Goal: Task Accomplishment & Management: Manage account settings

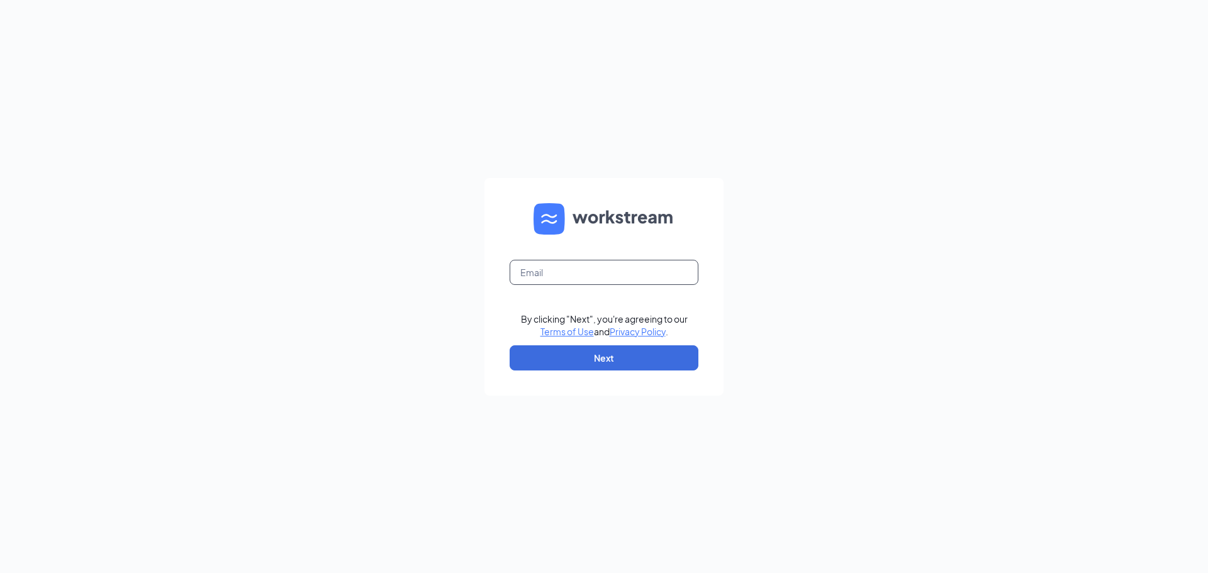
click at [597, 275] on input "text" at bounding box center [604, 272] width 189 height 25
type input "sethabbott4@gmail.com"
click at [590, 364] on button "Next" at bounding box center [604, 357] width 189 height 25
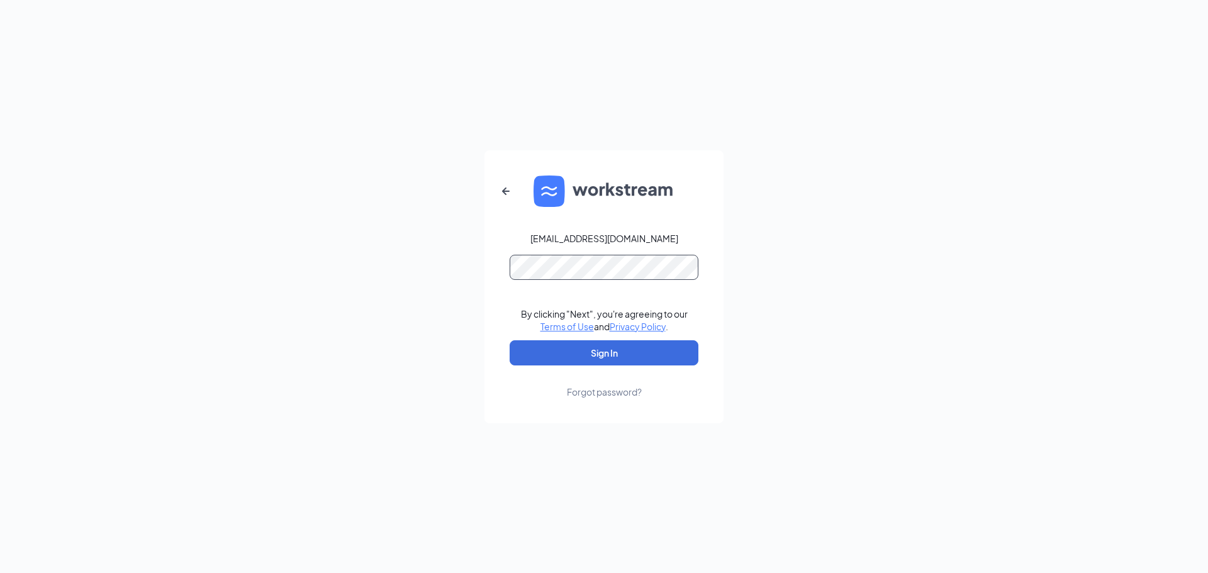
click at [510, 340] on button "Sign In" at bounding box center [604, 352] width 189 height 25
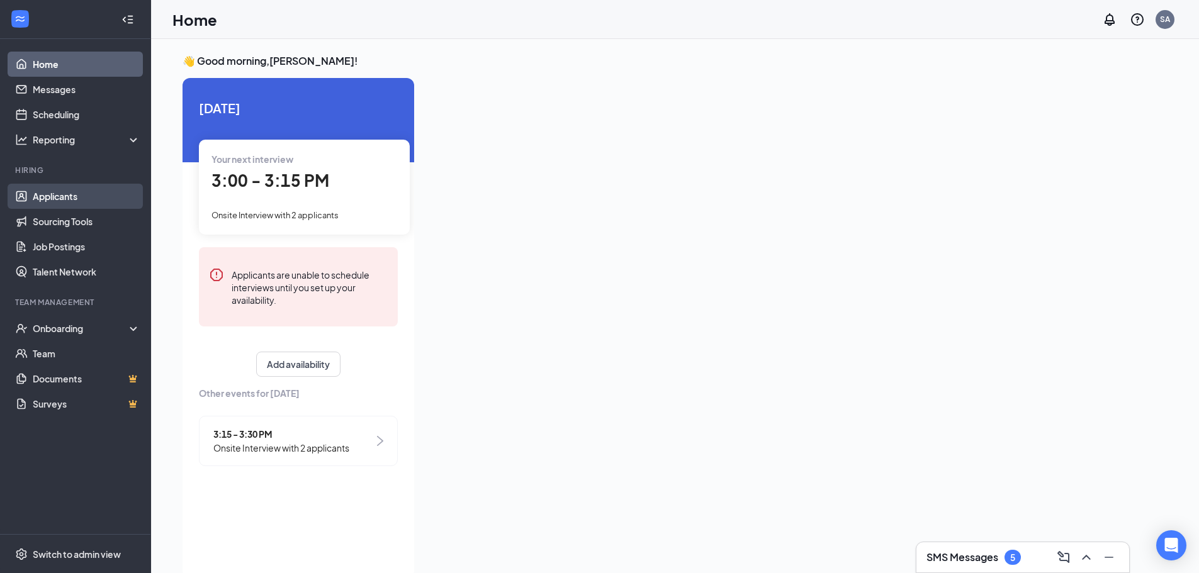
click at [75, 204] on link "Applicants" at bounding box center [87, 196] width 108 height 25
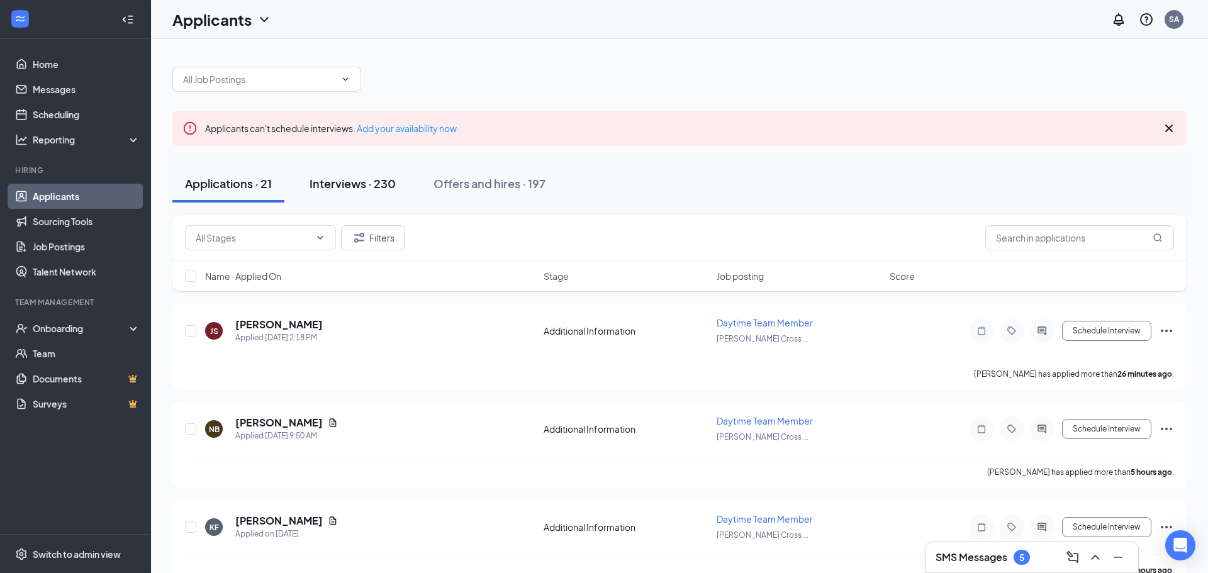
click at [360, 181] on div "Interviews · 230" at bounding box center [353, 184] width 86 height 16
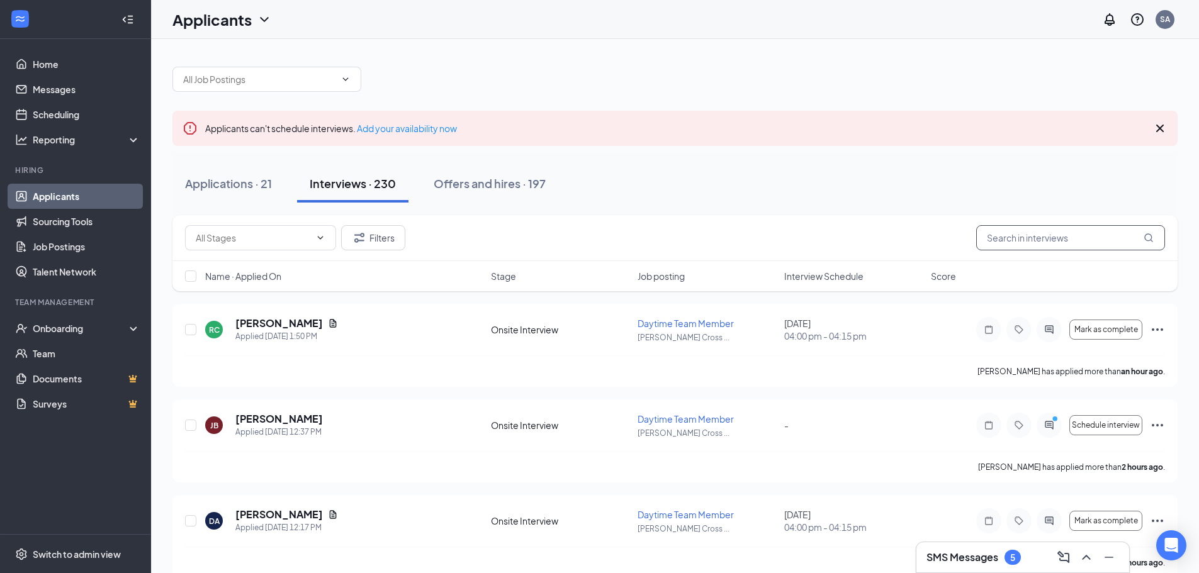
click at [1062, 232] on input "text" at bounding box center [1070, 237] width 189 height 25
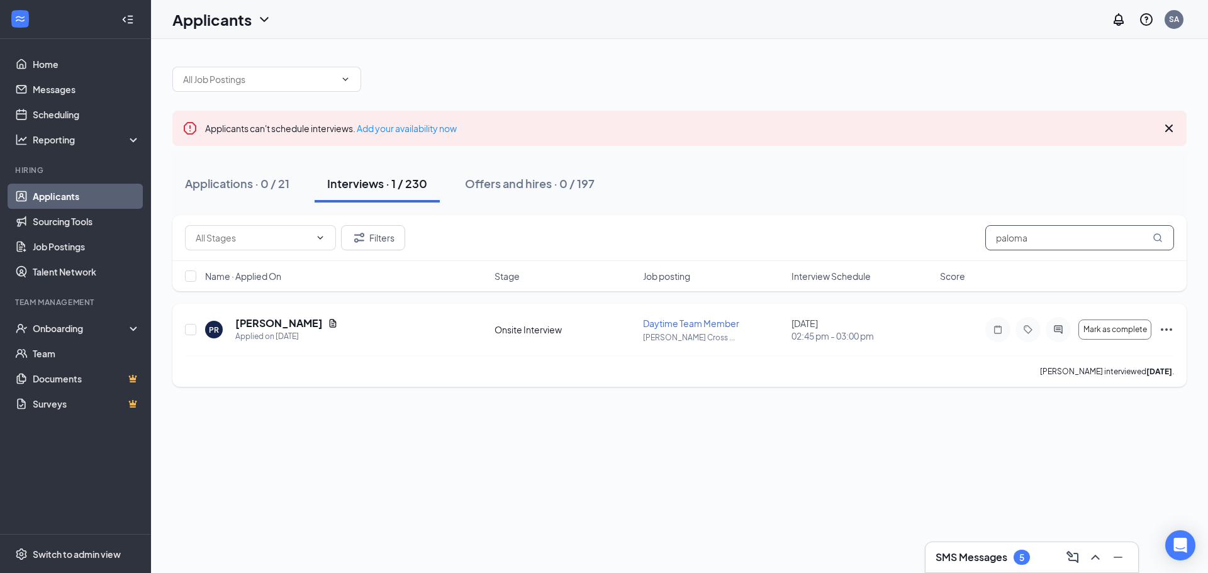
type input "paloma"
click at [1169, 327] on icon "Ellipses" at bounding box center [1166, 329] width 15 height 15
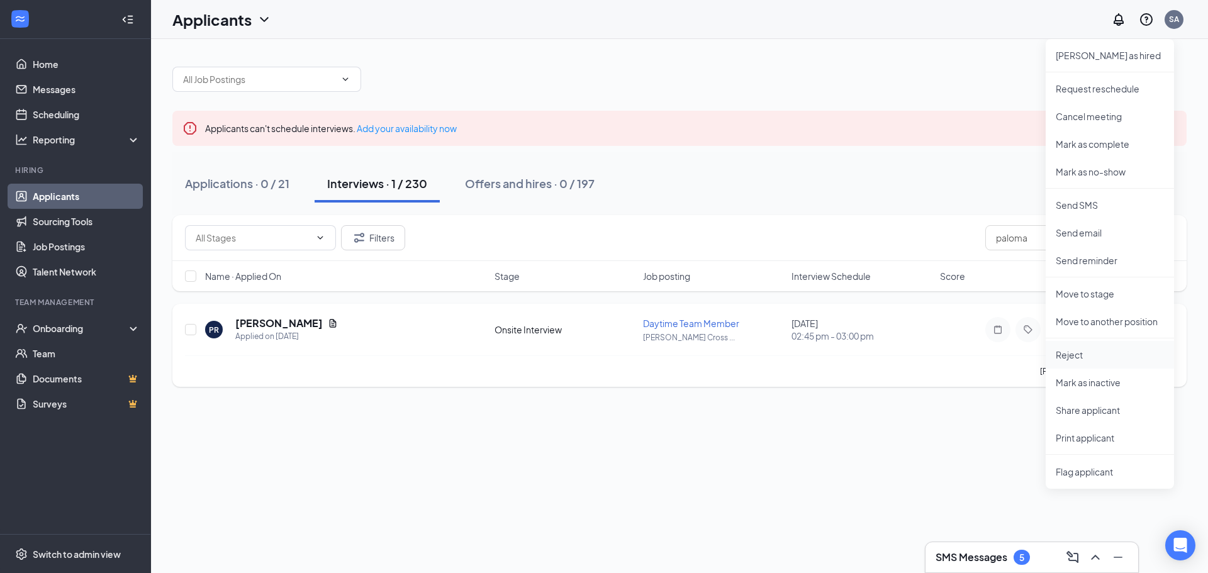
click at [1085, 355] on p "Reject" at bounding box center [1110, 355] width 108 height 13
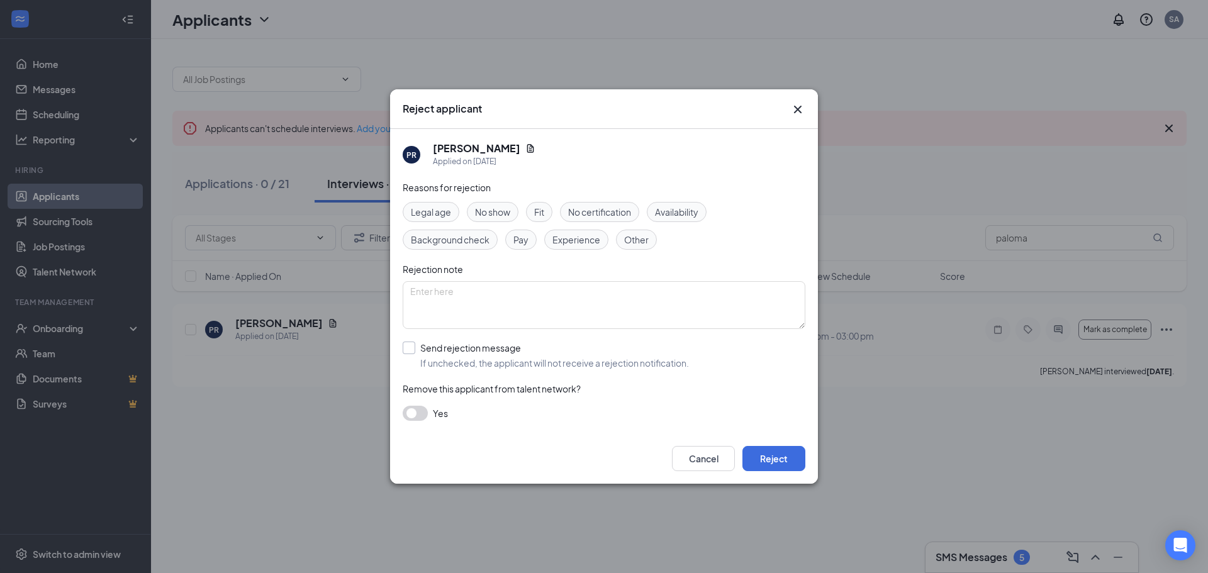
click at [405, 349] on input "Send rejection message If unchecked, the applicant will not receive a rejection…" at bounding box center [546, 356] width 286 height 28
checkbox input "true"
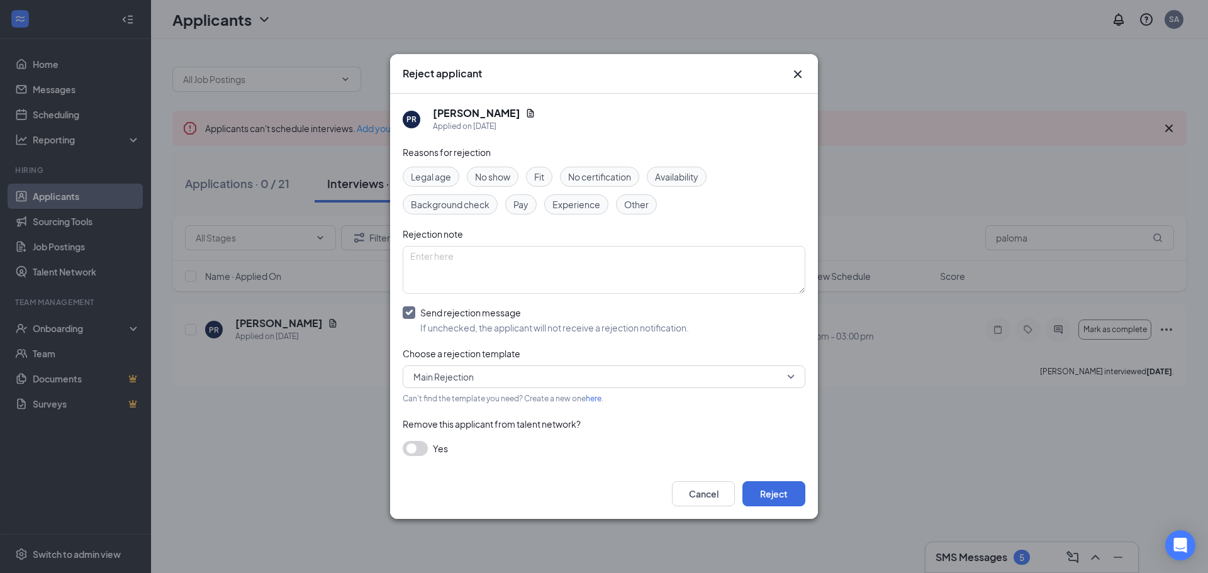
click at [439, 373] on span "Main Rejection" at bounding box center [443, 376] width 60 height 19
click at [447, 405] on span "Rejection after Interview" at bounding box center [463, 410] width 101 height 14
drag, startPoint x: 418, startPoint y: 448, endPoint x: 441, endPoint y: 452, distance: 23.1
click at [418, 447] on button "button" at bounding box center [415, 448] width 25 height 15
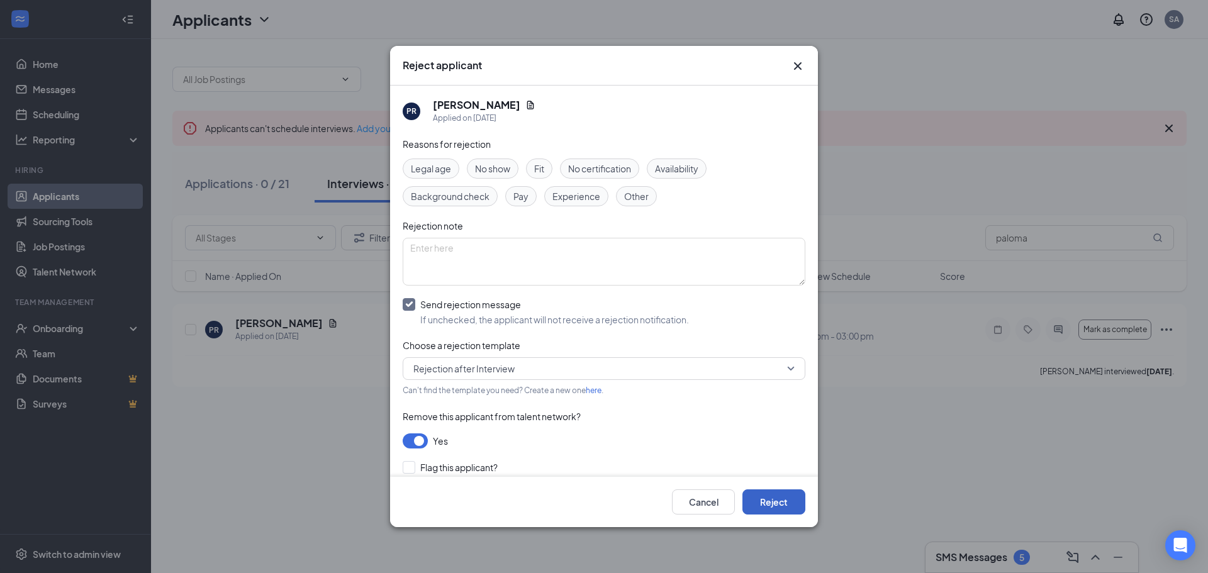
click at [765, 498] on button "Reject" at bounding box center [773, 502] width 63 height 25
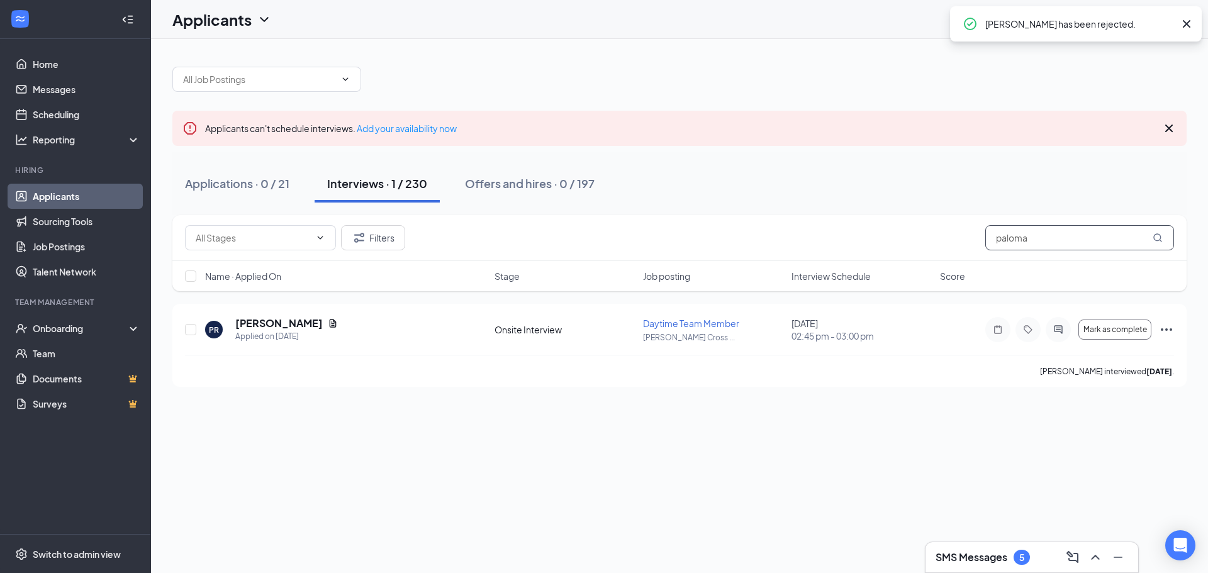
drag, startPoint x: 1053, startPoint y: 231, endPoint x: 812, endPoint y: 206, distance: 242.9
click at [812, 206] on div "Applicants can't schedule interviews. Add your availability now Applications · …" at bounding box center [679, 220] width 1014 height 333
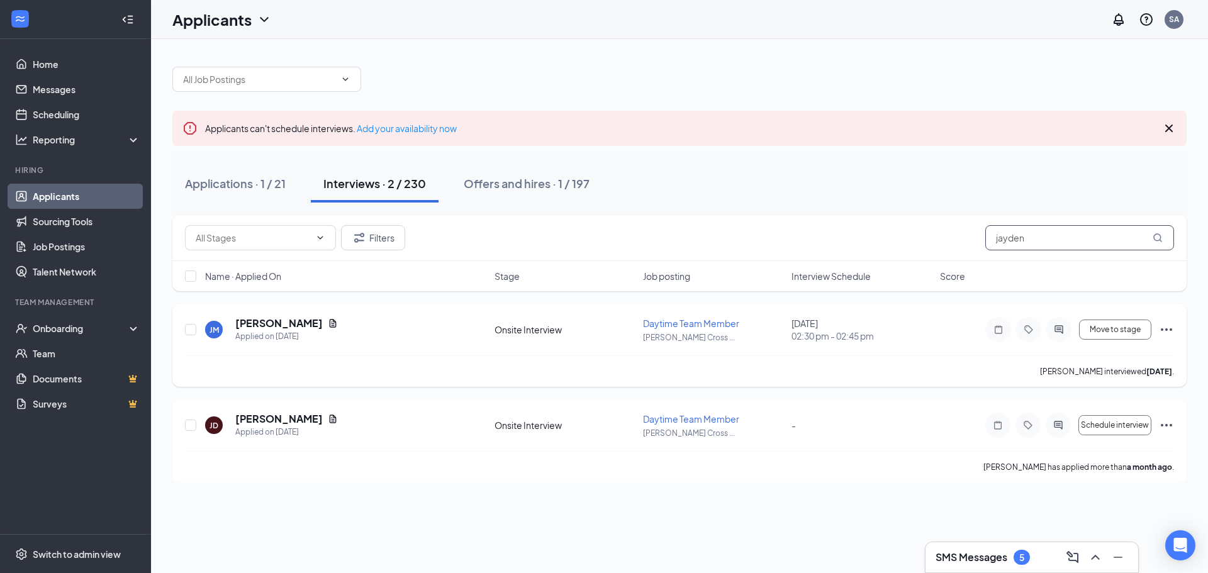
type input "jayden"
click at [1160, 331] on icon "Ellipses" at bounding box center [1166, 329] width 15 height 15
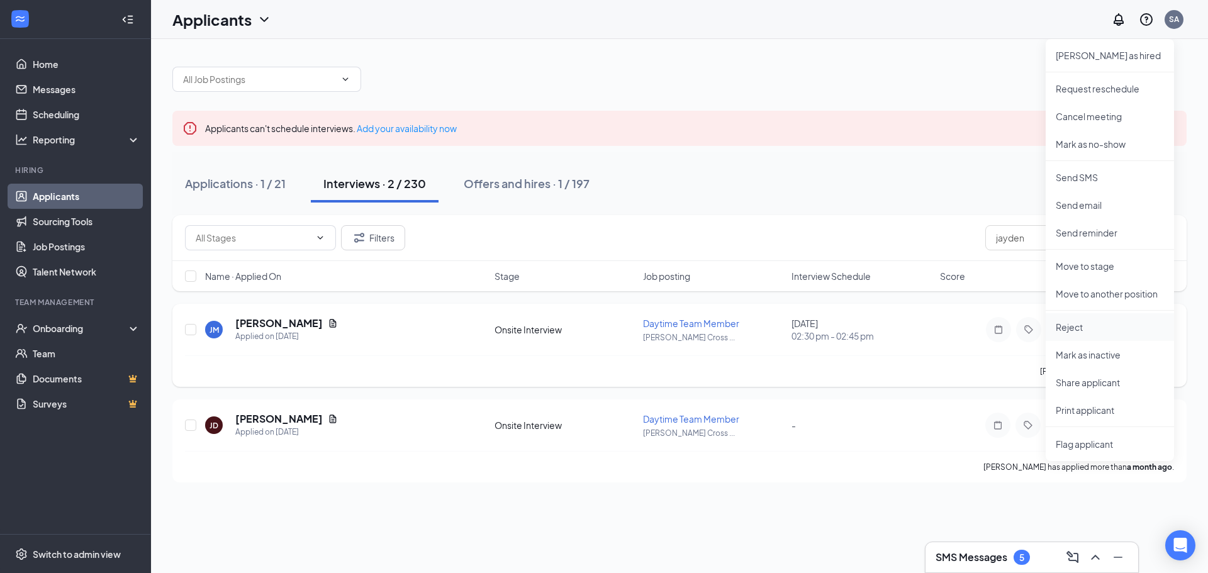
click at [1081, 325] on p "Reject" at bounding box center [1110, 327] width 108 height 13
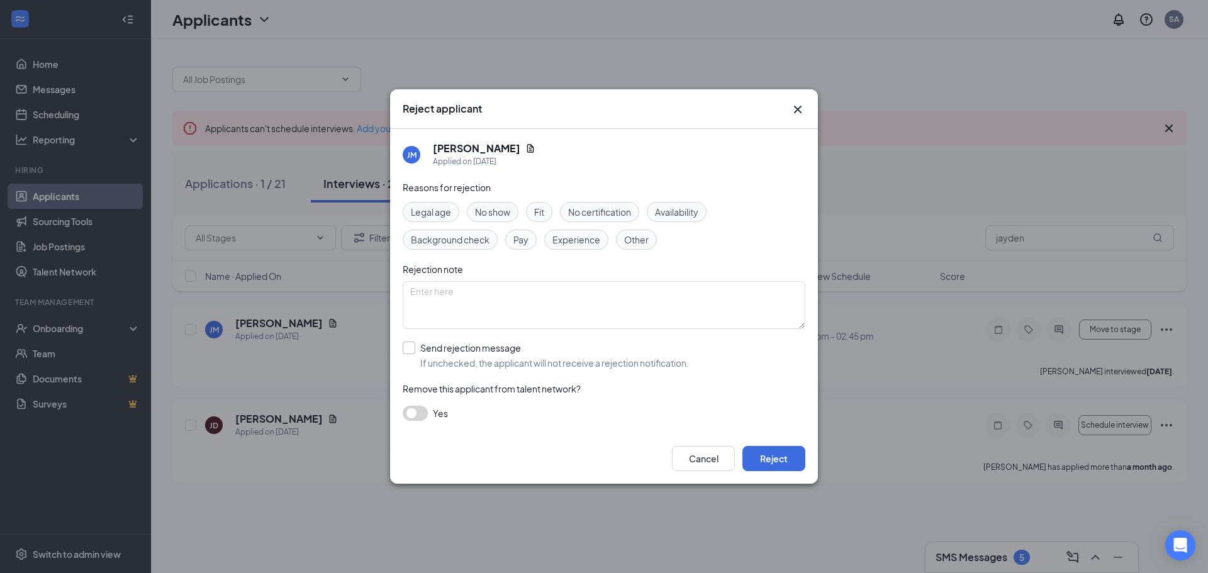
click at [413, 352] on input "Send rejection message If unchecked, the applicant will not receive a rejection…" at bounding box center [546, 356] width 286 height 28
checkbox input "true"
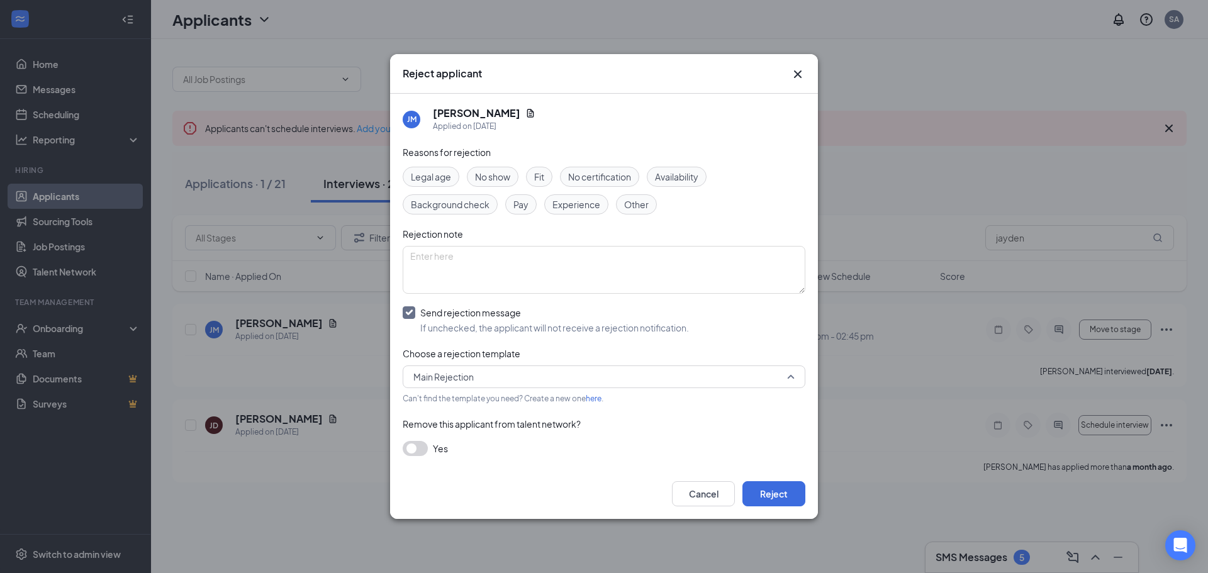
click at [462, 379] on span "Main Rejection" at bounding box center [443, 376] width 60 height 19
click at [467, 408] on span "Rejection after Interview" at bounding box center [463, 410] width 101 height 14
click at [418, 445] on button "button" at bounding box center [415, 448] width 25 height 15
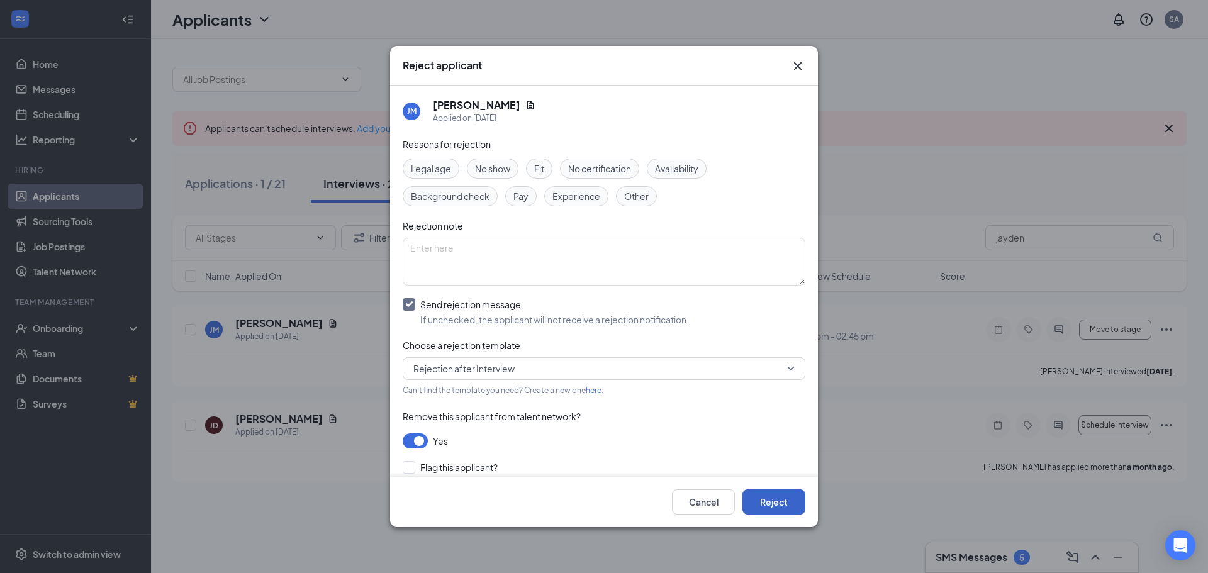
click at [763, 495] on button "Reject" at bounding box center [773, 502] width 63 height 25
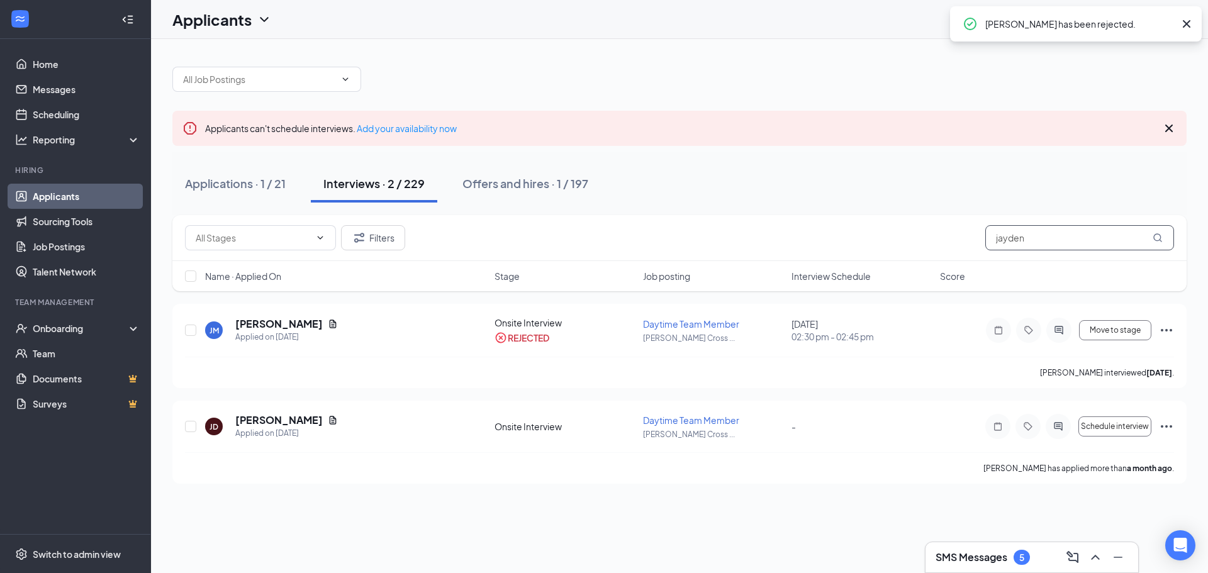
drag, startPoint x: 1060, startPoint y: 242, endPoint x: 802, endPoint y: 230, distance: 257.6
click at [802, 230] on div "Filters jayden" at bounding box center [679, 237] width 989 height 25
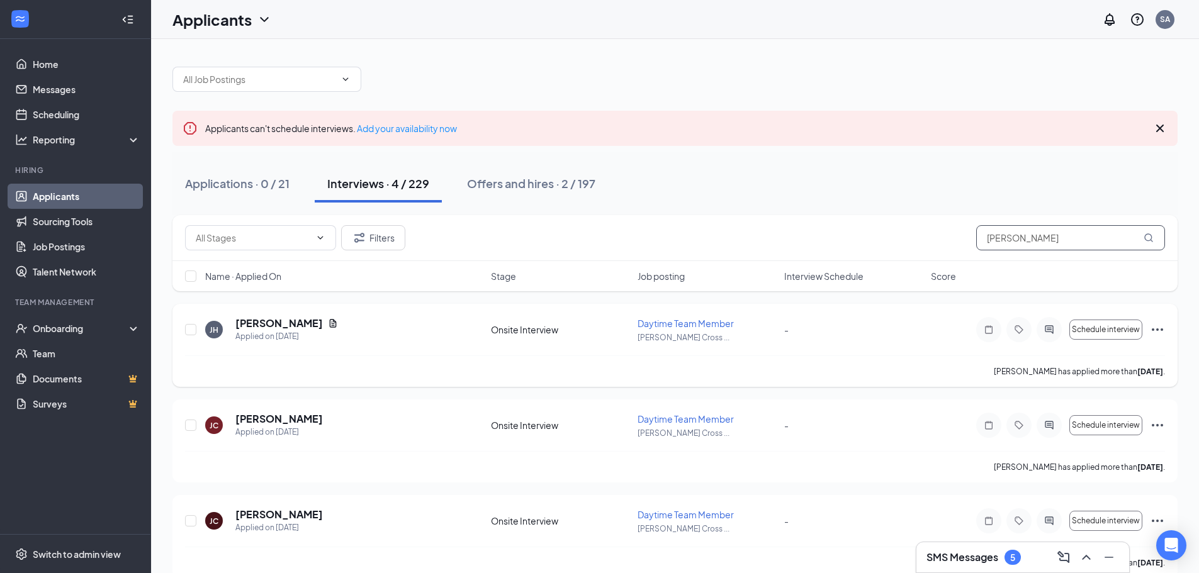
type input "[PERSON_NAME]"
click at [1161, 328] on icon "Ellipses" at bounding box center [1157, 329] width 15 height 15
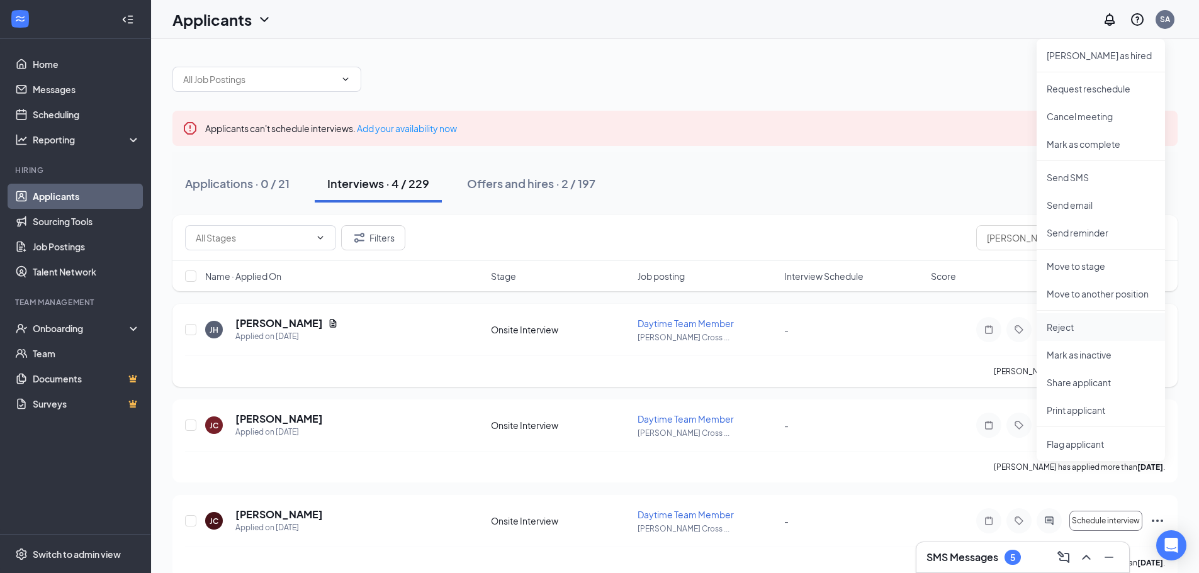
click at [1066, 326] on p "Reject" at bounding box center [1100, 327] width 108 height 13
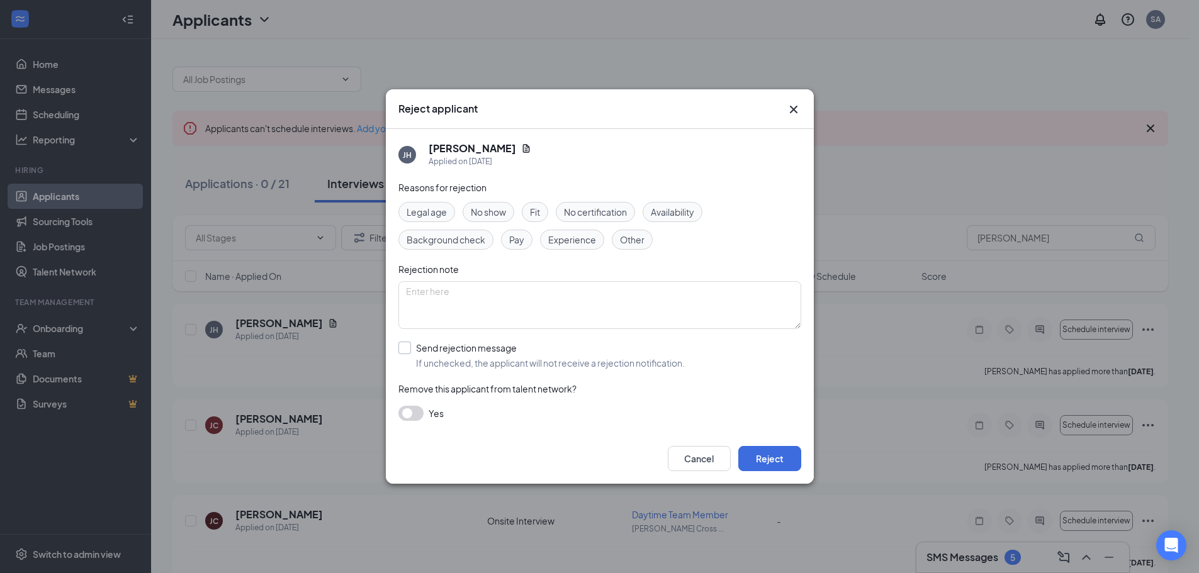
click at [419, 355] on input "Send rejection message If unchecked, the applicant will not receive a rejection…" at bounding box center [541, 356] width 286 height 28
checkbox input "true"
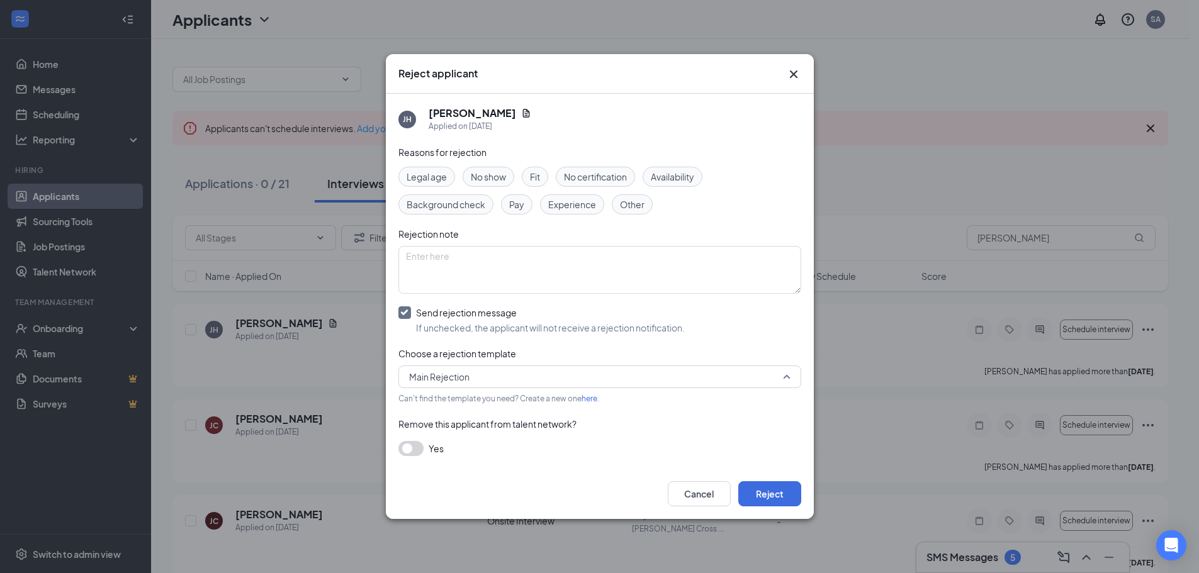
click at [476, 376] on span "Main Rejection" at bounding box center [594, 376] width 370 height 19
click at [476, 410] on span "Rejection after Interview" at bounding box center [458, 410] width 101 height 14
click at [410, 443] on button "button" at bounding box center [410, 448] width 25 height 15
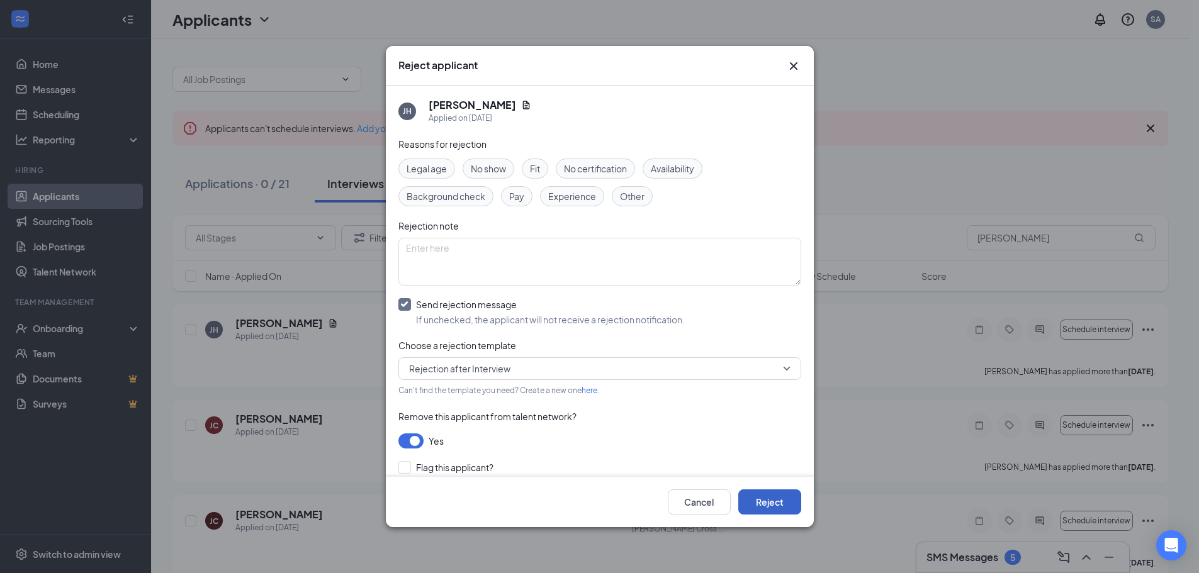
click at [756, 503] on button "Reject" at bounding box center [769, 502] width 63 height 25
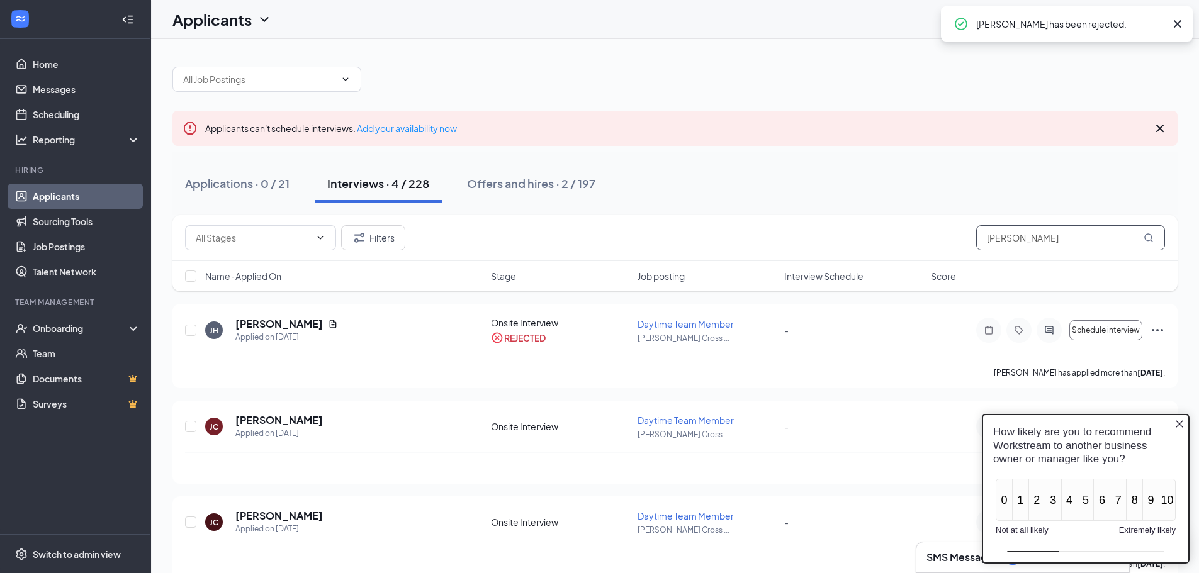
drag, startPoint x: 1048, startPoint y: 245, endPoint x: 904, endPoint y: 240, distance: 144.8
click at [907, 240] on div "Filters [PERSON_NAME]" at bounding box center [675, 237] width 980 height 25
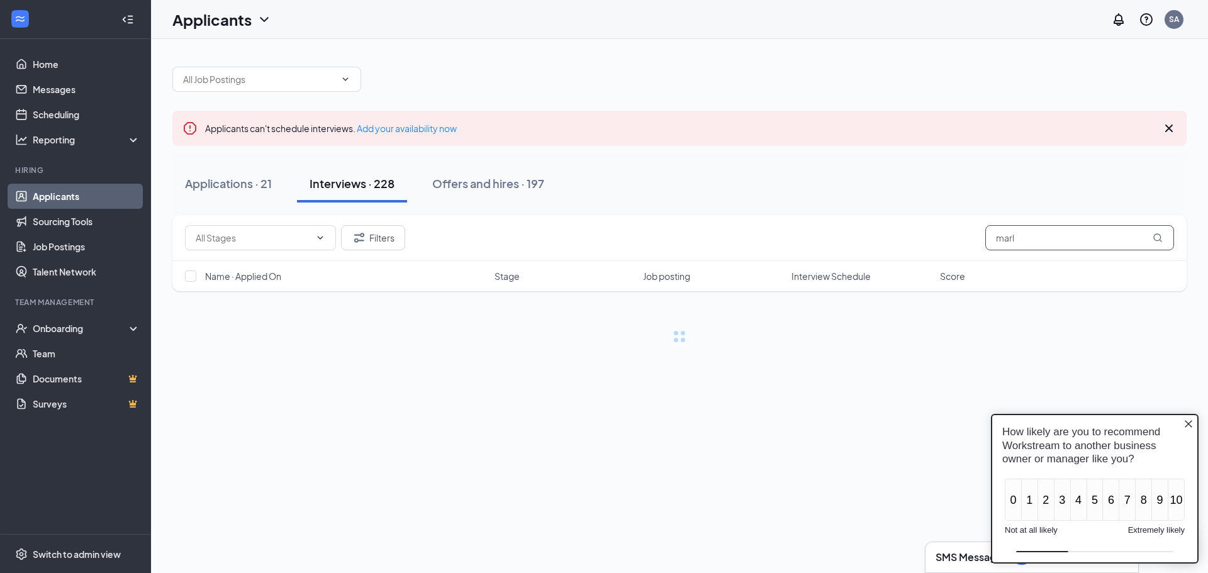
type input "marl"
click at [1189, 422] on icon "Close button" at bounding box center [1189, 424] width 10 height 10
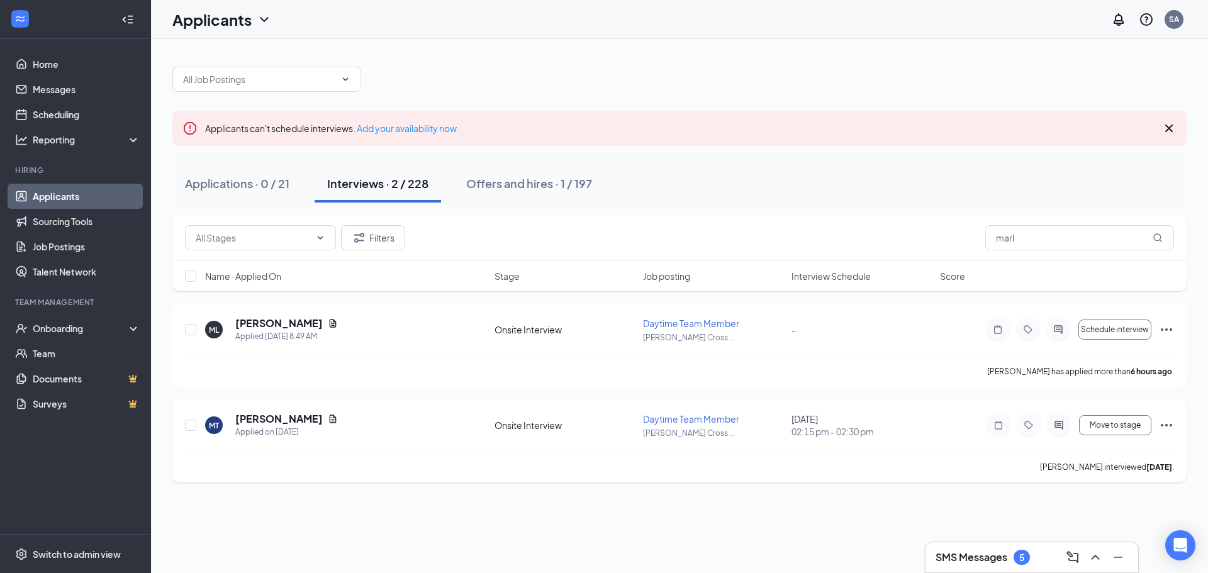
click at [1174, 430] on div "MT [PERSON_NAME] Applied on [DATE] Onsite Interview Daytime Team Member [PERSON…" at bounding box center [679, 441] width 1014 height 83
click at [1170, 425] on icon "Ellipses" at bounding box center [1166, 425] width 11 height 3
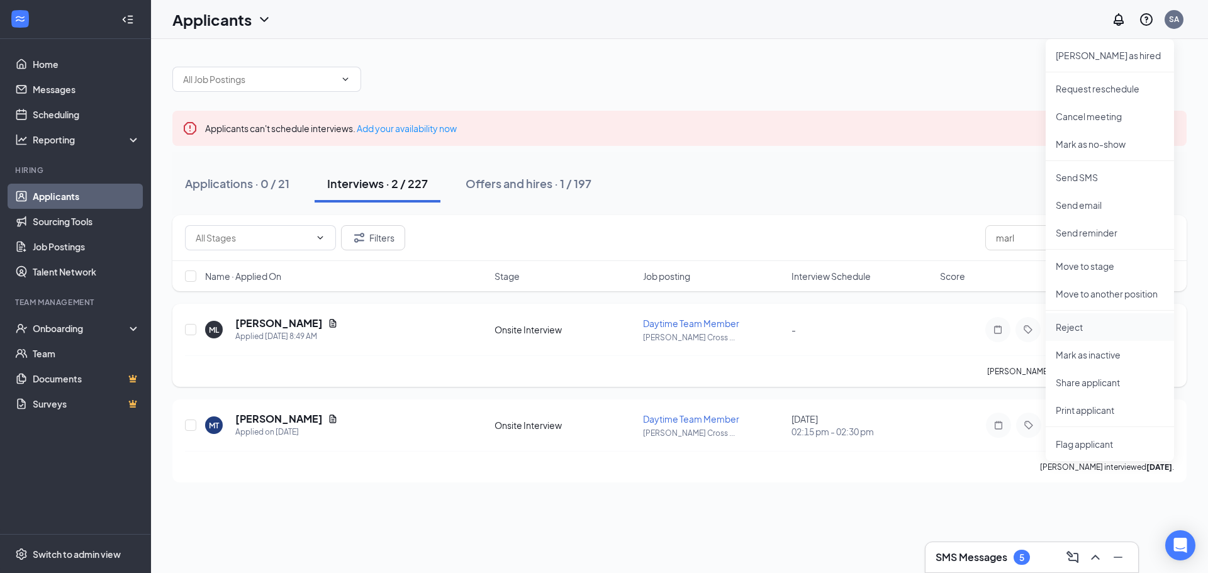
click at [1083, 324] on p "Reject" at bounding box center [1110, 327] width 108 height 13
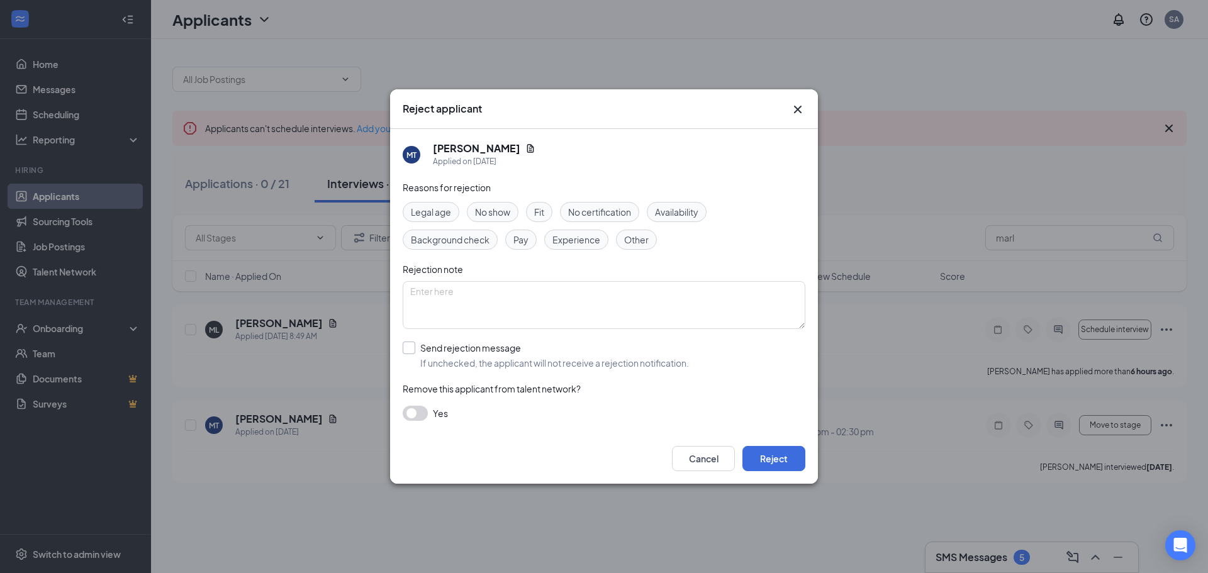
click at [422, 355] on input "Send rejection message If unchecked, the applicant will not receive a rejection…" at bounding box center [546, 356] width 286 height 28
checkbox input "true"
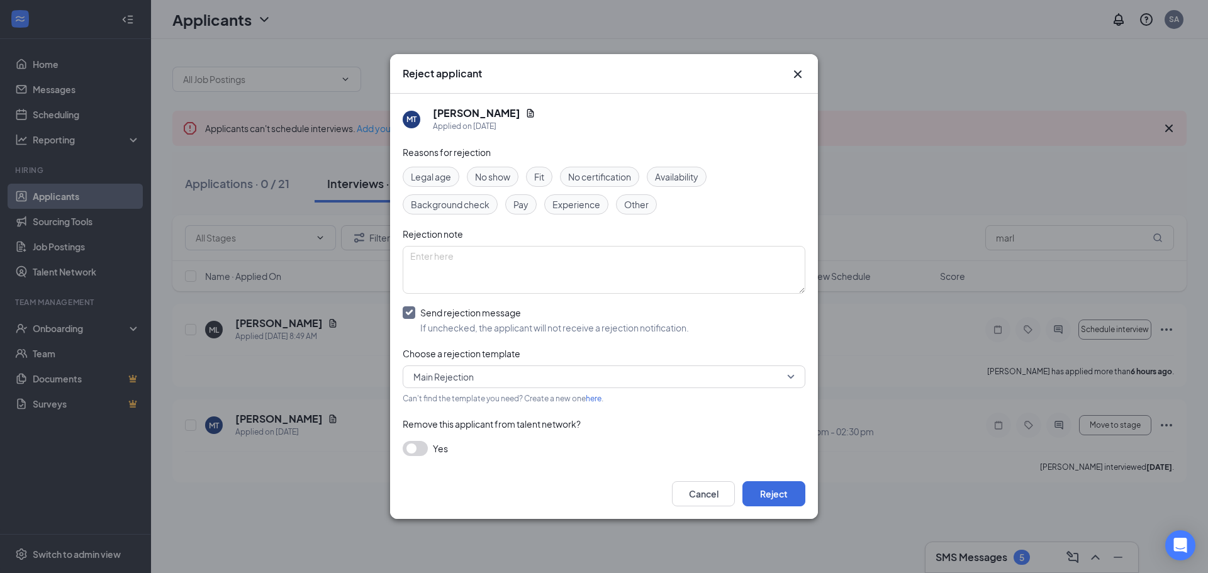
click at [437, 371] on span "Main Rejection" at bounding box center [443, 376] width 60 height 19
click at [470, 422] on div "Rejection after Interview" at bounding box center [604, 410] width 403 height 29
click at [423, 447] on button "button" at bounding box center [415, 448] width 25 height 15
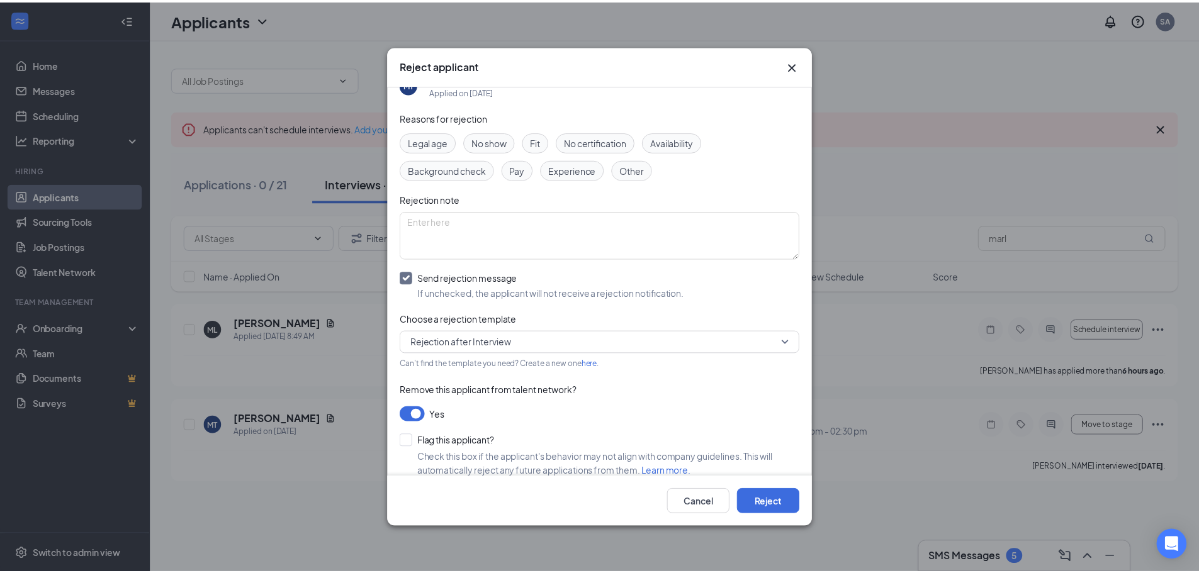
scroll to position [40, 0]
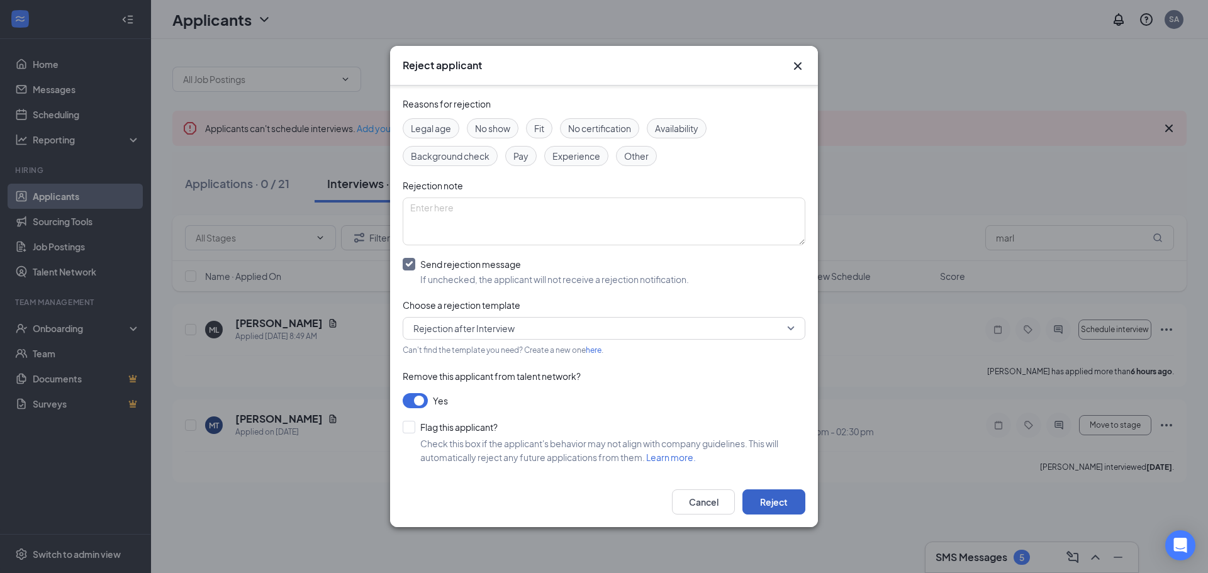
click at [766, 510] on button "Reject" at bounding box center [773, 502] width 63 height 25
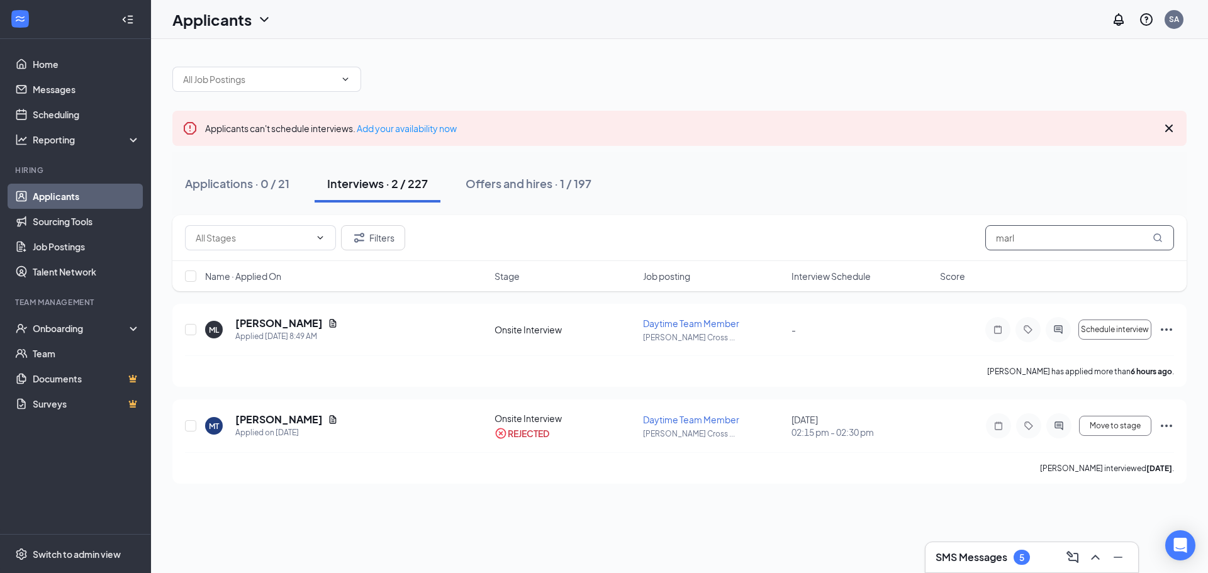
drag, startPoint x: 1037, startPoint y: 232, endPoint x: 810, endPoint y: 210, distance: 227.6
click at [854, 214] on div "Applicants can't schedule interviews. Add your availability now Applications · …" at bounding box center [679, 269] width 1014 height 430
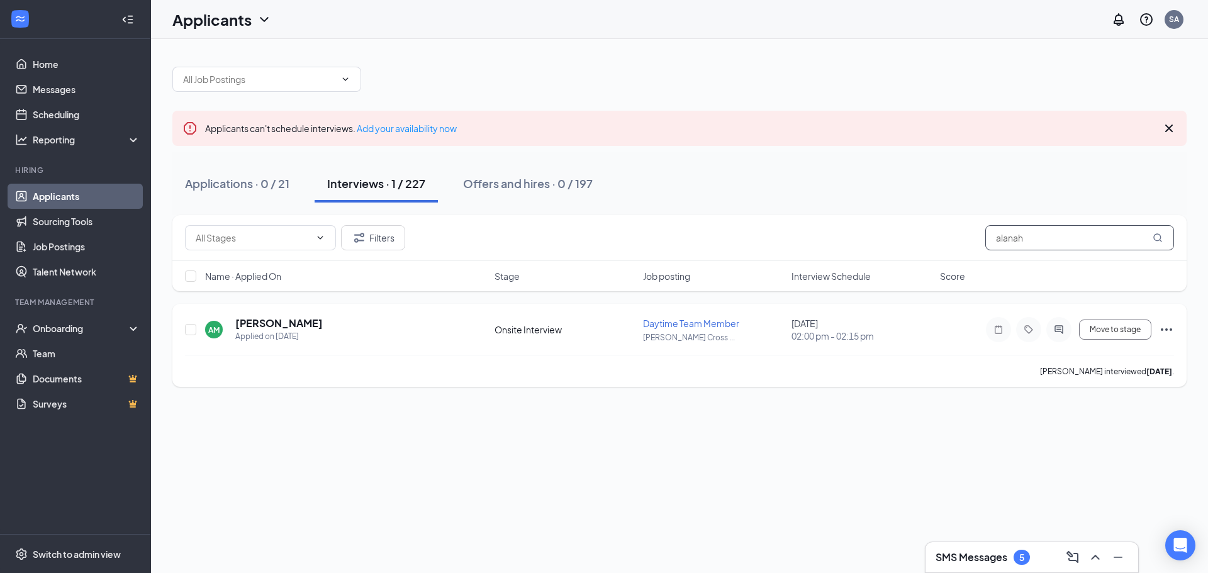
type input "alanah"
click at [1162, 335] on icon "Ellipses" at bounding box center [1166, 329] width 15 height 15
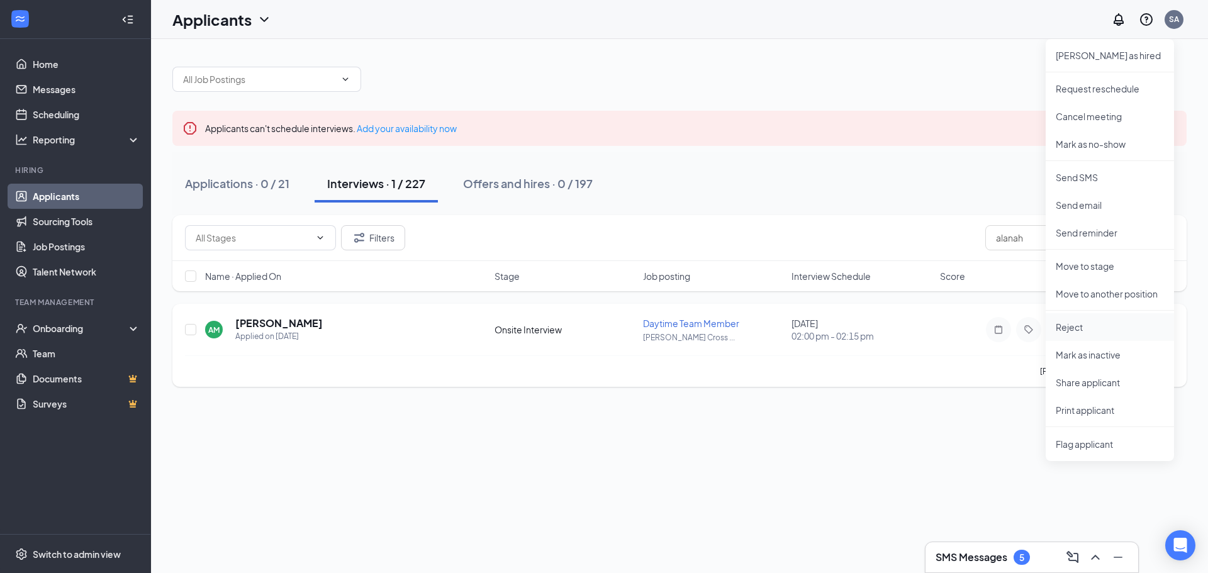
click at [1061, 330] on p "Reject" at bounding box center [1110, 327] width 108 height 13
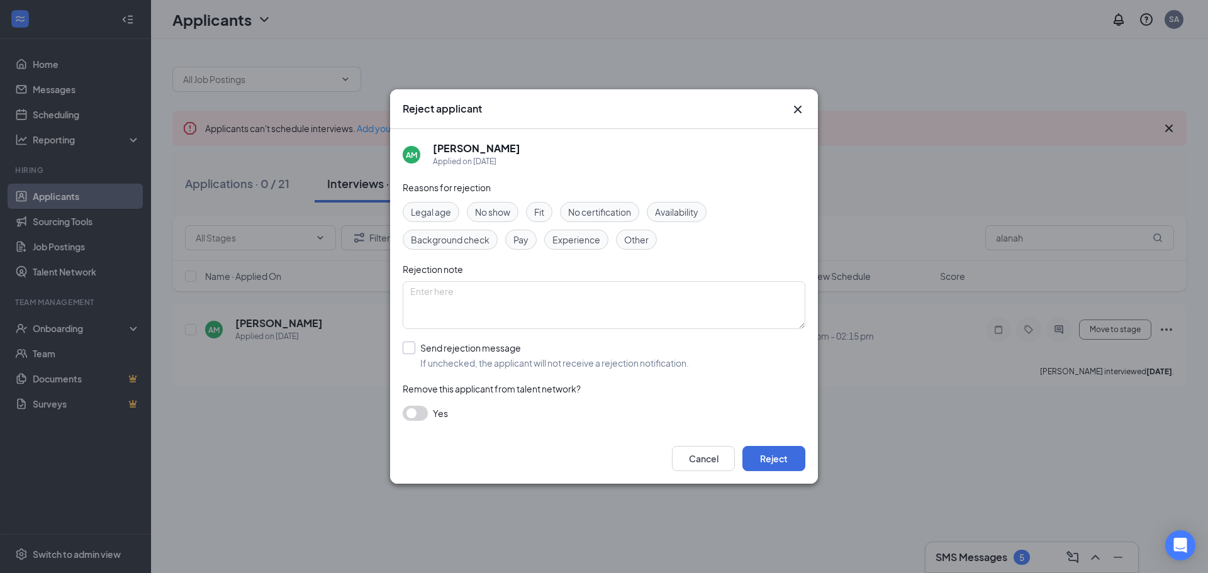
click at [406, 346] on input "Send rejection message If unchecked, the applicant will not receive a rejection…" at bounding box center [546, 356] width 286 height 28
checkbox input "true"
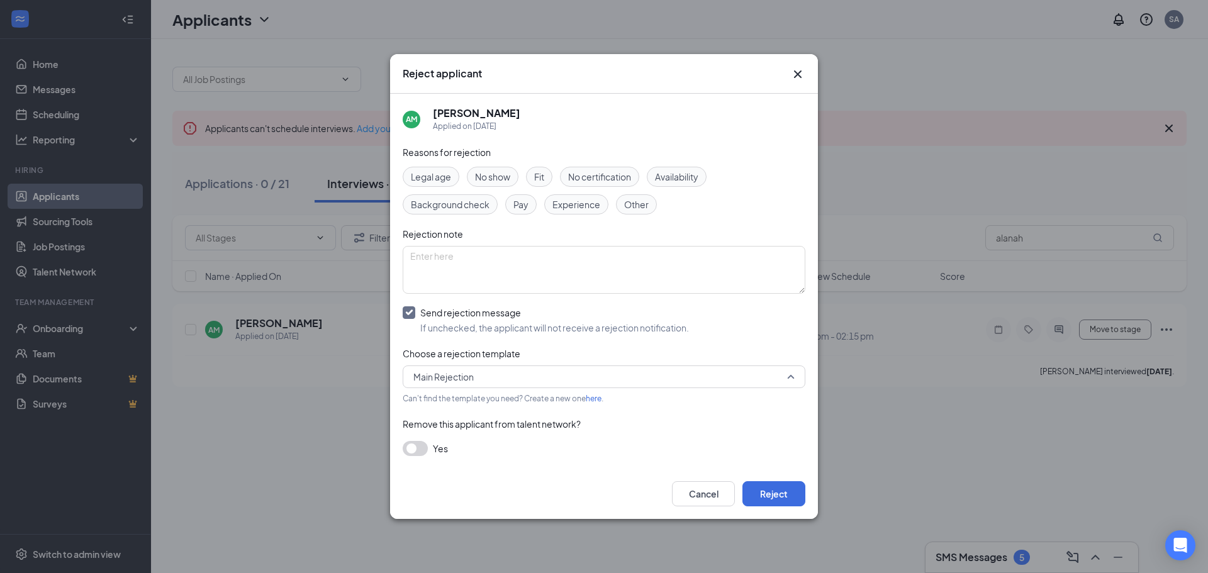
click at [466, 370] on span "Main Rejection" at bounding box center [443, 376] width 60 height 19
click at [459, 406] on span "Rejection after Interview" at bounding box center [463, 410] width 101 height 14
click at [423, 442] on button "button" at bounding box center [415, 448] width 25 height 15
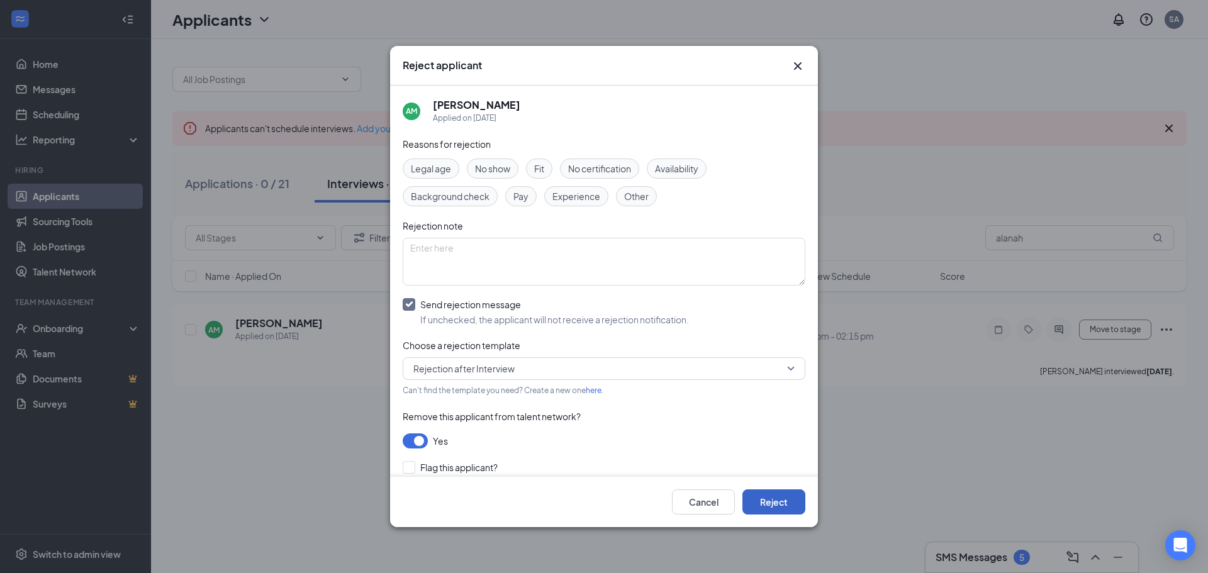
click at [763, 500] on button "Reject" at bounding box center [773, 502] width 63 height 25
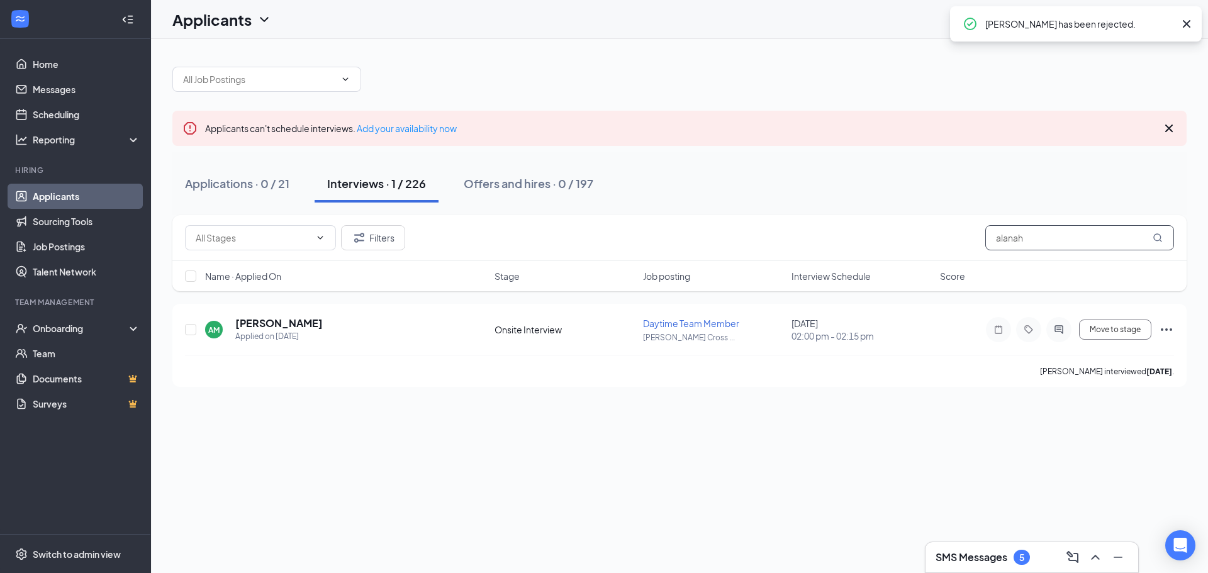
drag, startPoint x: 1060, startPoint y: 235, endPoint x: 763, endPoint y: 208, distance: 298.2
click at [763, 208] on div "Applicants can't schedule interviews. Add your availability now Applications · …" at bounding box center [679, 220] width 1014 height 333
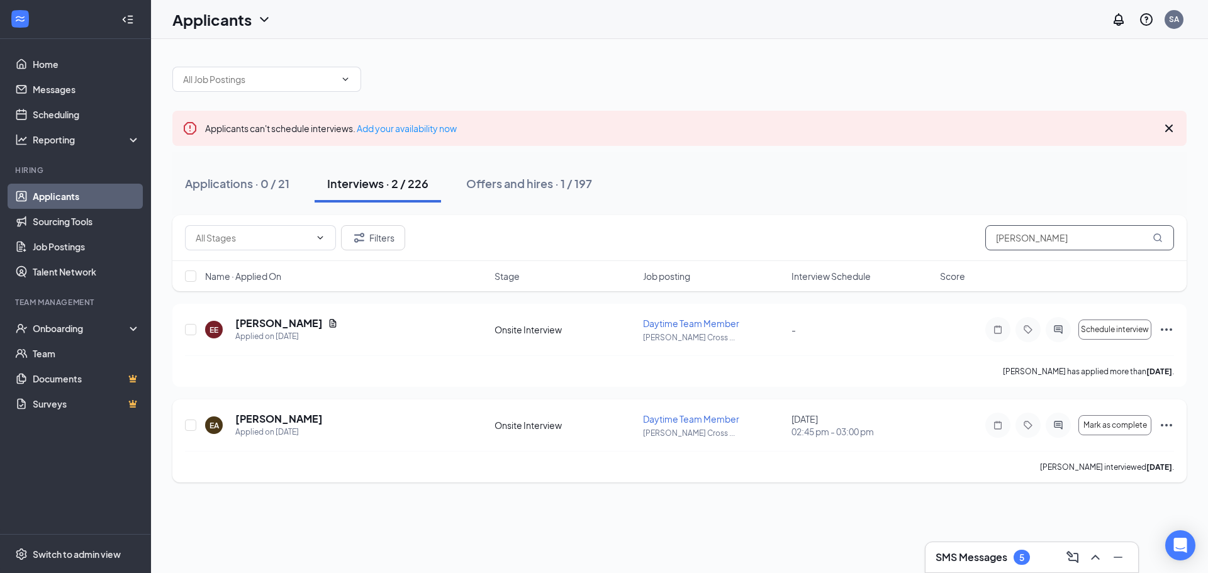
type input "[PERSON_NAME]"
click at [1170, 422] on icon "Ellipses" at bounding box center [1166, 425] width 15 height 15
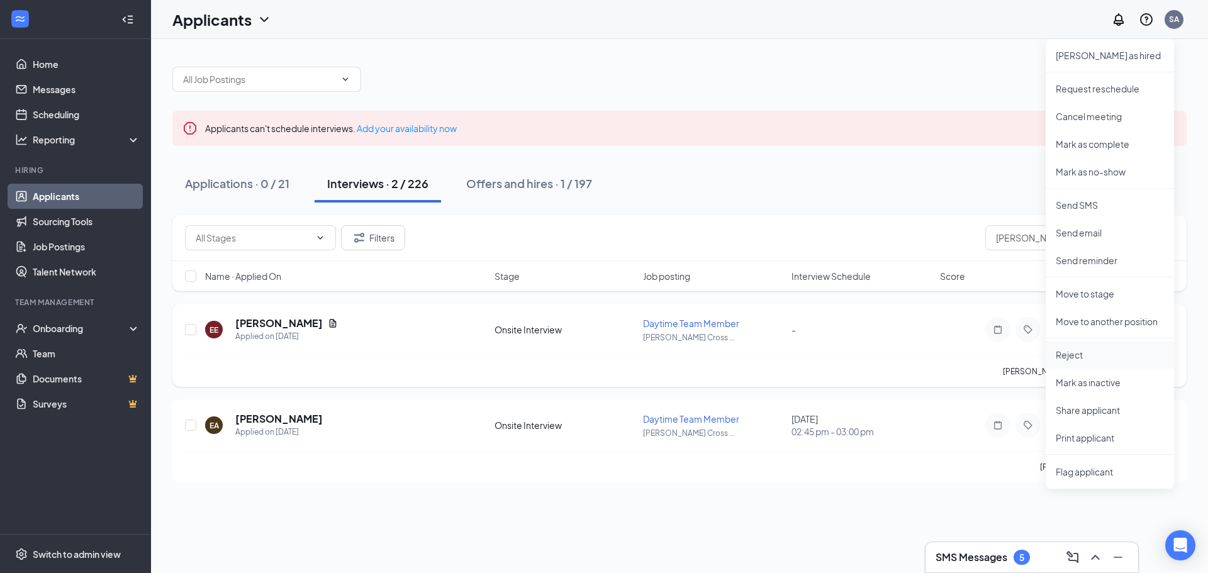
click at [1080, 355] on p "Reject" at bounding box center [1110, 355] width 108 height 13
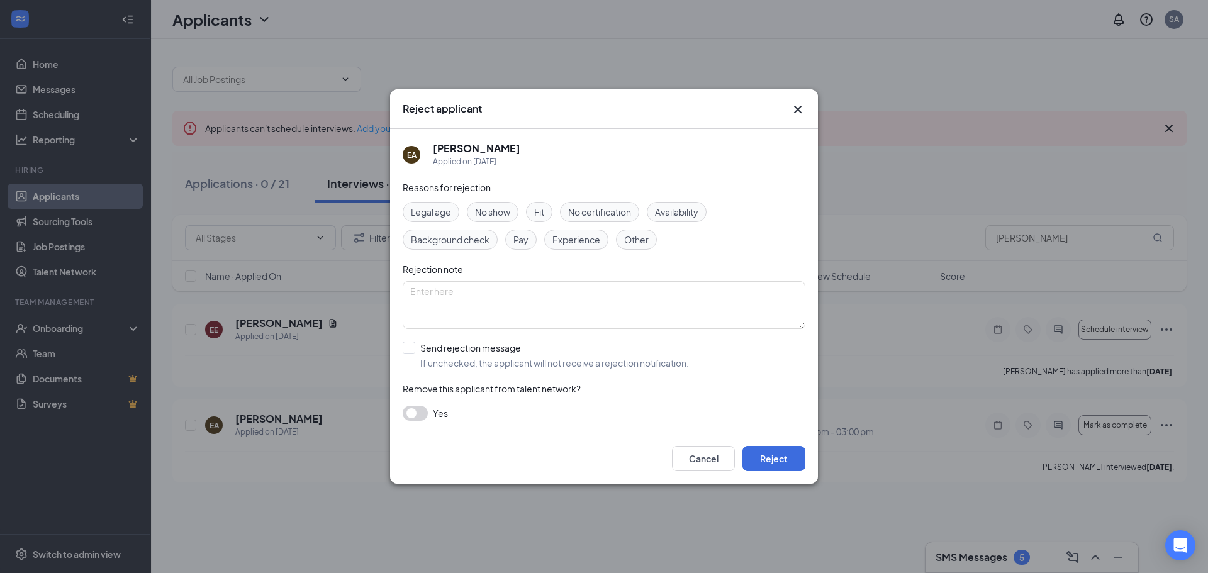
click at [405, 410] on button "button" at bounding box center [415, 413] width 25 height 15
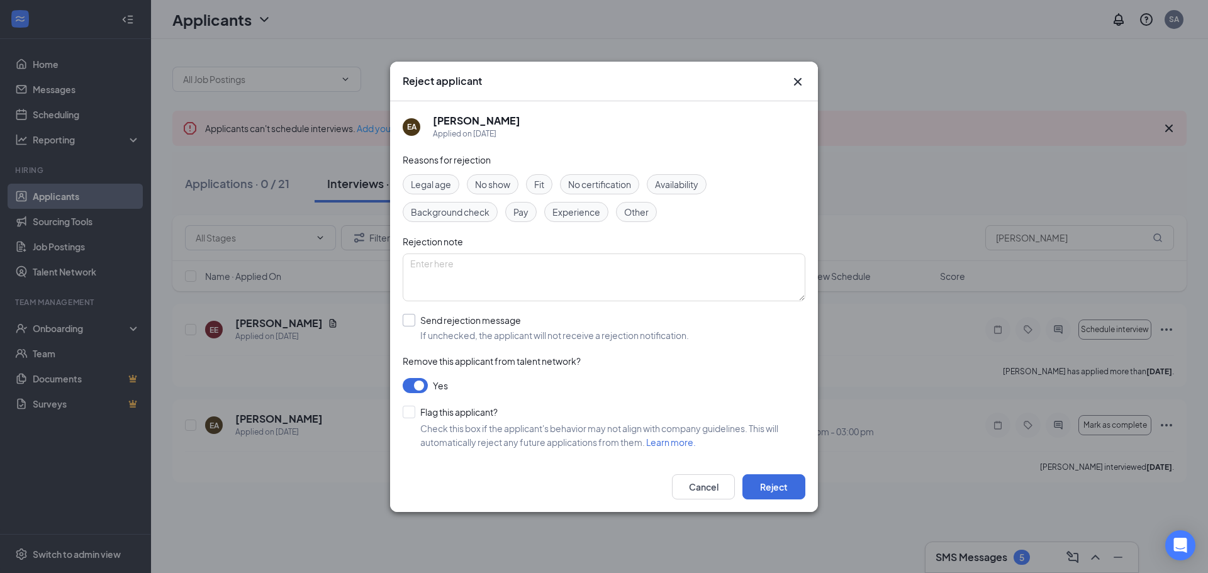
click at [427, 323] on input "Send rejection message If unchecked, the applicant will not receive a rejection…" at bounding box center [546, 328] width 286 height 28
checkbox input "true"
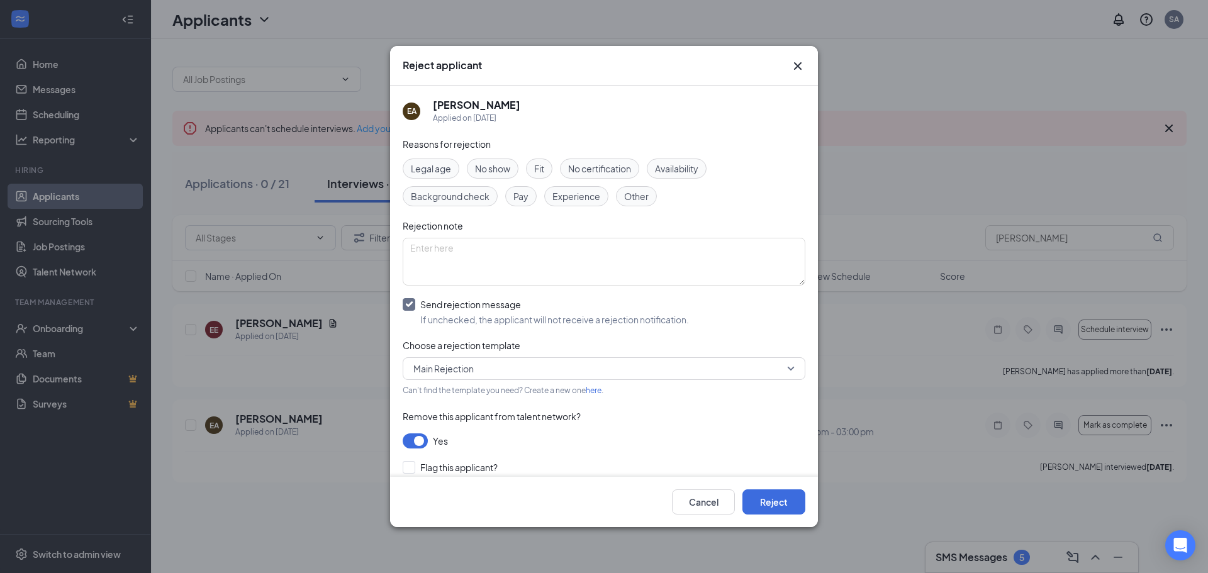
click at [448, 372] on span "Main Rejection" at bounding box center [443, 368] width 60 height 19
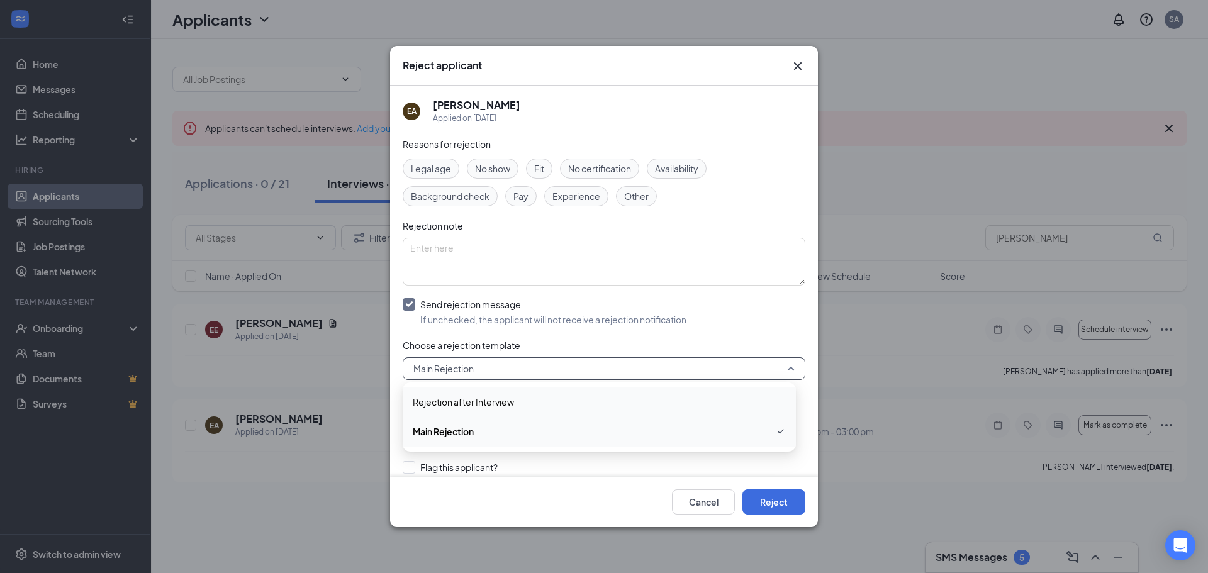
click at [464, 408] on span "Rejection after Interview" at bounding box center [463, 402] width 101 height 14
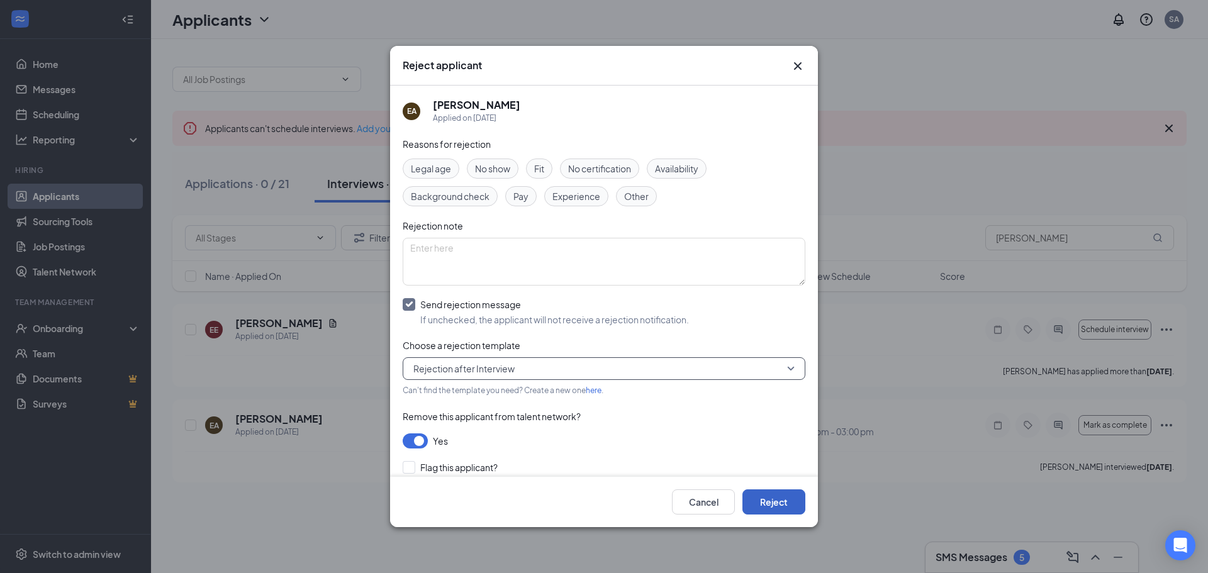
click at [756, 497] on button "Reject" at bounding box center [773, 502] width 63 height 25
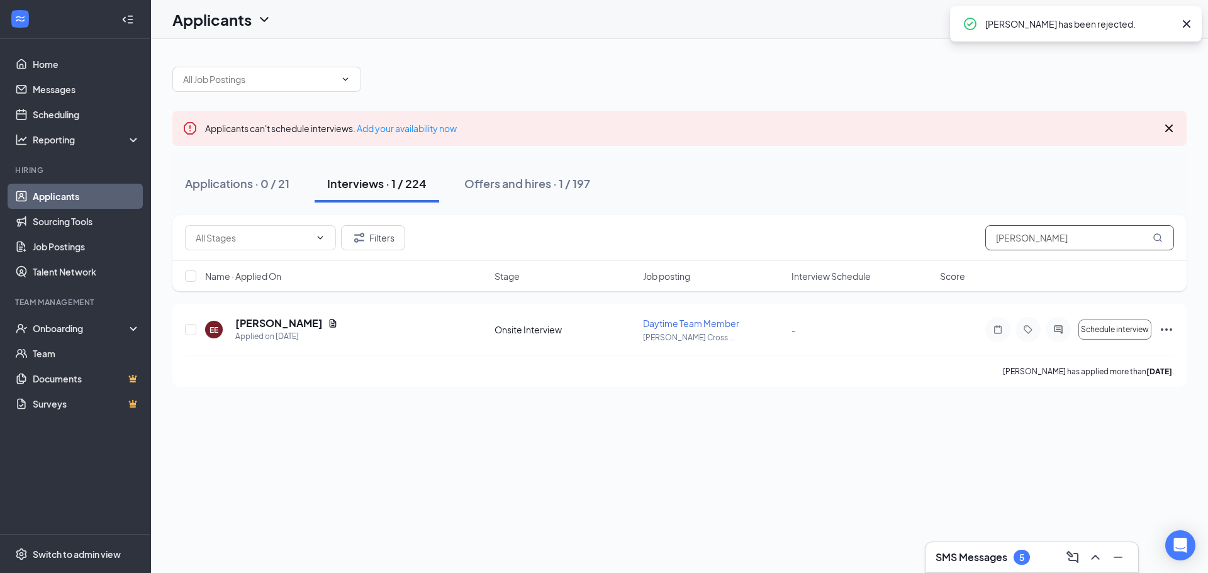
drag, startPoint x: 1055, startPoint y: 241, endPoint x: 826, endPoint y: 237, distance: 229.1
click at [829, 237] on div "Filters emma" at bounding box center [679, 237] width 989 height 25
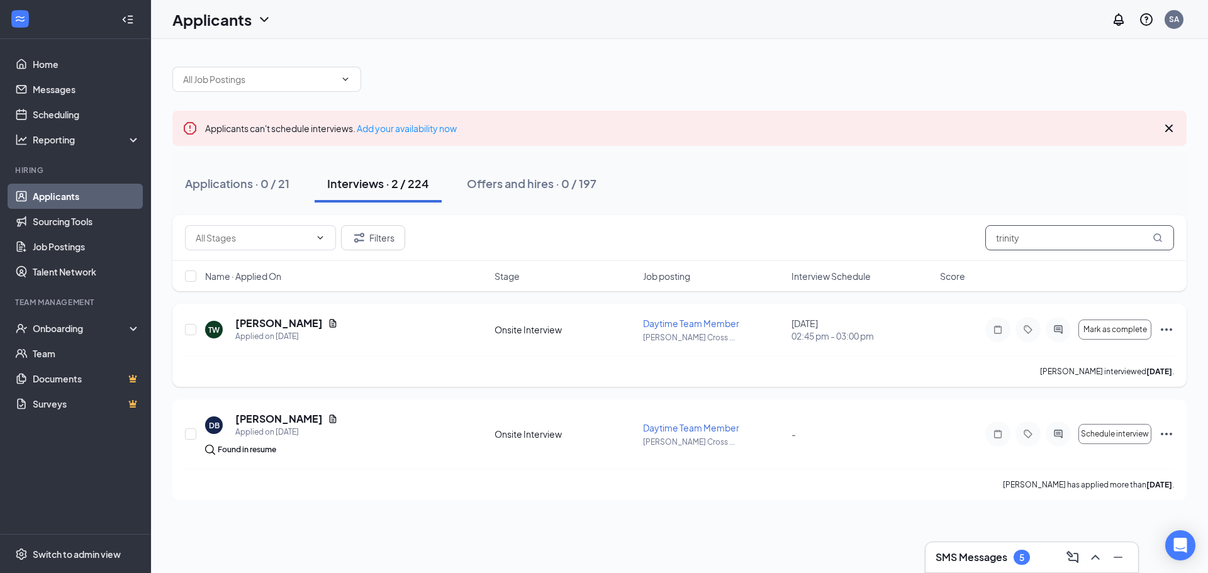
type input "trinity"
click at [1167, 331] on icon "Ellipses" at bounding box center [1166, 329] width 11 height 3
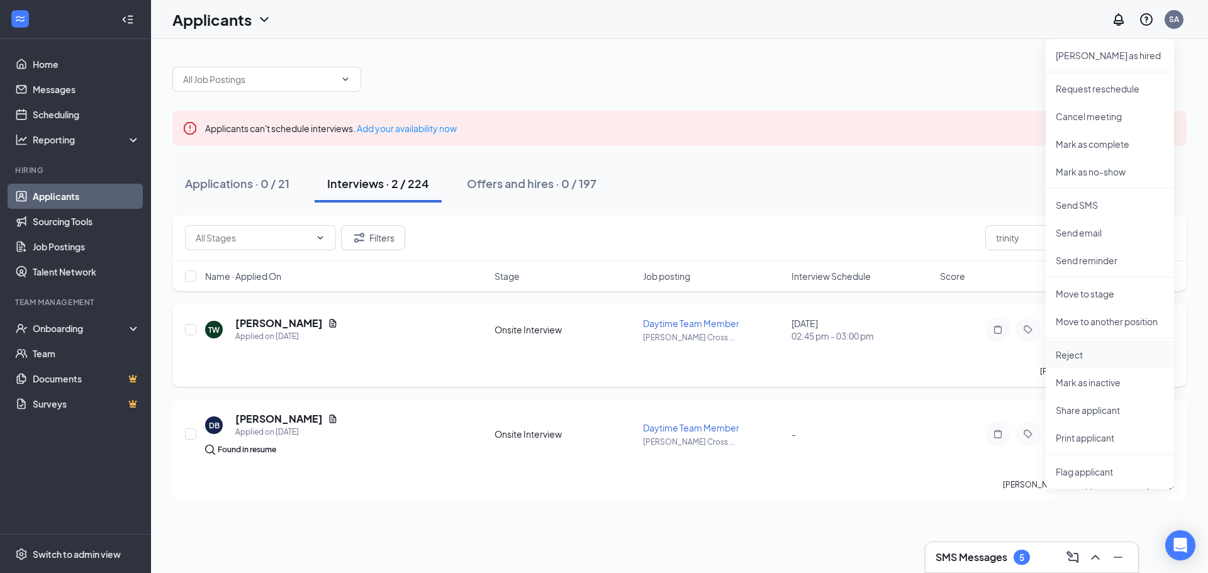
click at [1072, 356] on p "Reject" at bounding box center [1110, 355] width 108 height 13
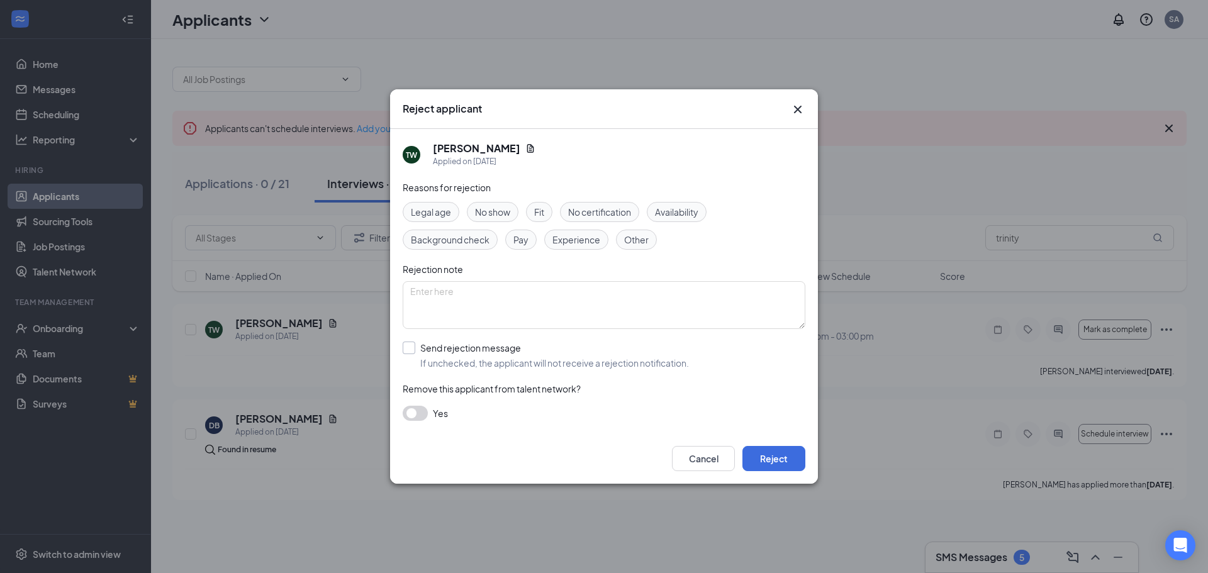
click at [432, 353] on input "Send rejection message If unchecked, the applicant will not receive a rejection…" at bounding box center [546, 356] width 286 height 28
checkbox input "true"
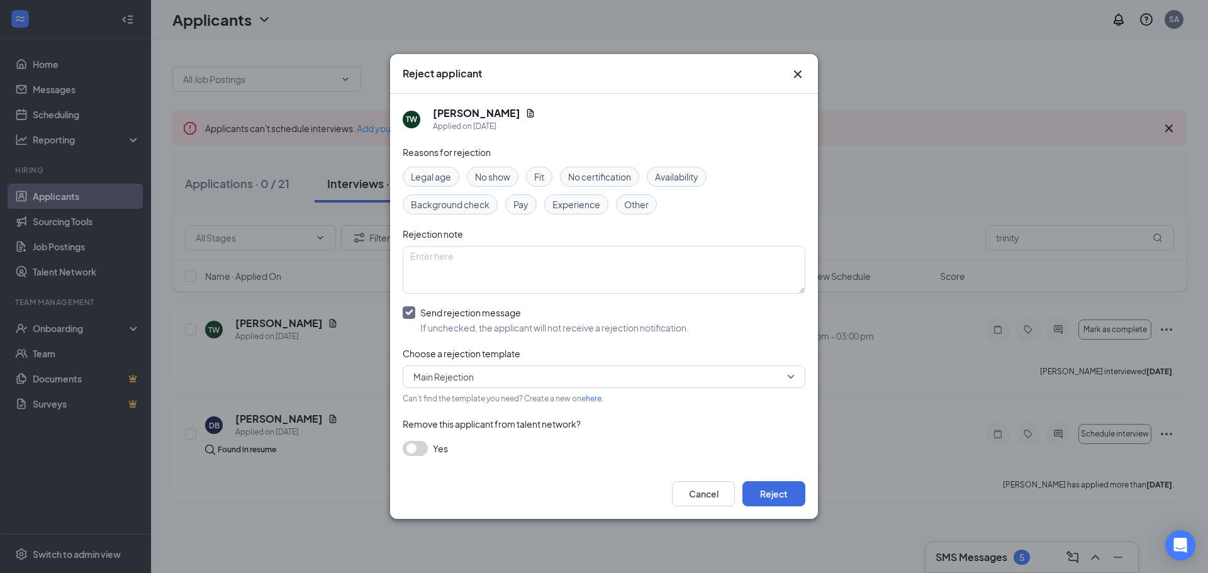
drag, startPoint x: 466, startPoint y: 387, endPoint x: 463, endPoint y: 379, distance: 8.2
click at [463, 379] on div "Main Rejection" at bounding box center [604, 377] width 403 height 23
click at [459, 401] on div "Rejection after Interview" at bounding box center [604, 410] width 403 height 29
click at [424, 452] on button "button" at bounding box center [415, 448] width 25 height 15
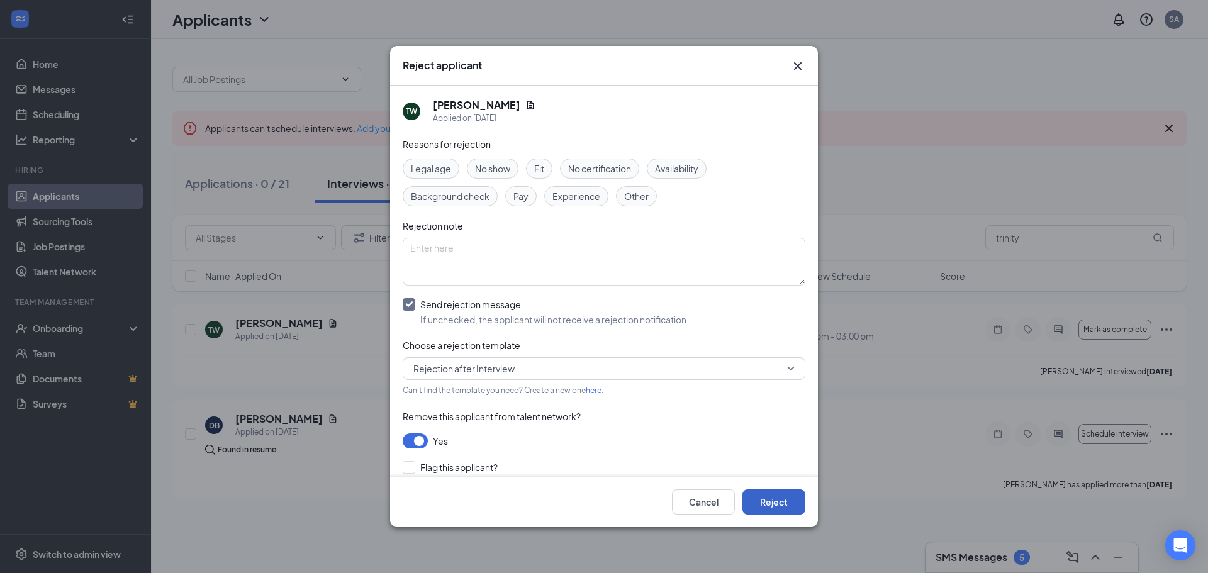
click at [803, 510] on button "Reject" at bounding box center [773, 502] width 63 height 25
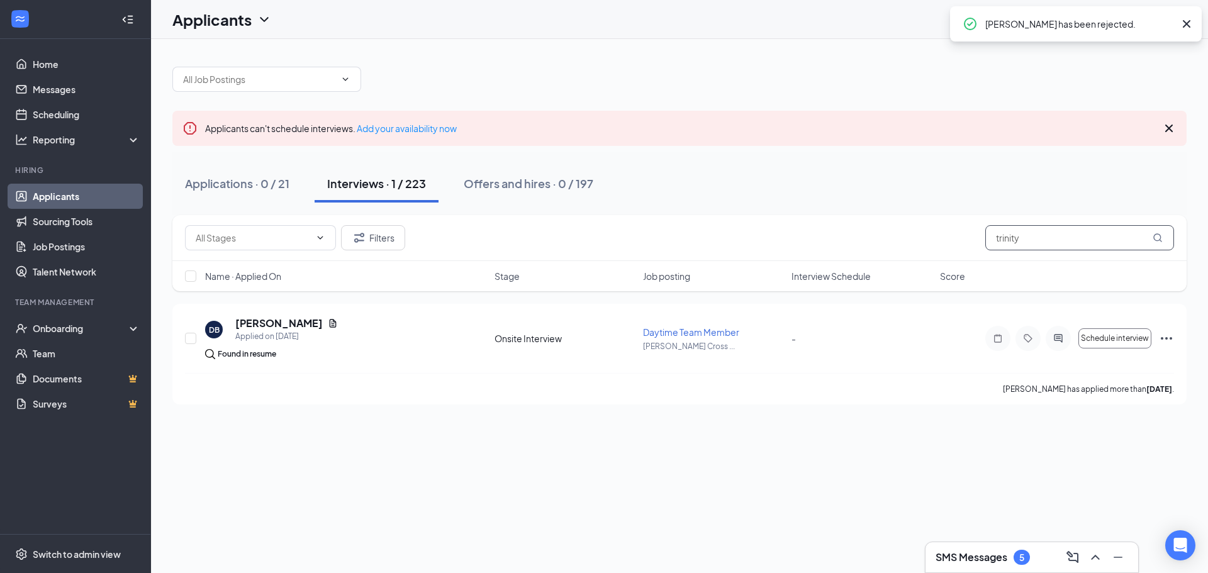
drag, startPoint x: 1058, startPoint y: 240, endPoint x: 891, endPoint y: 220, distance: 167.9
click at [895, 221] on div "Filters trinity" at bounding box center [679, 238] width 1014 height 46
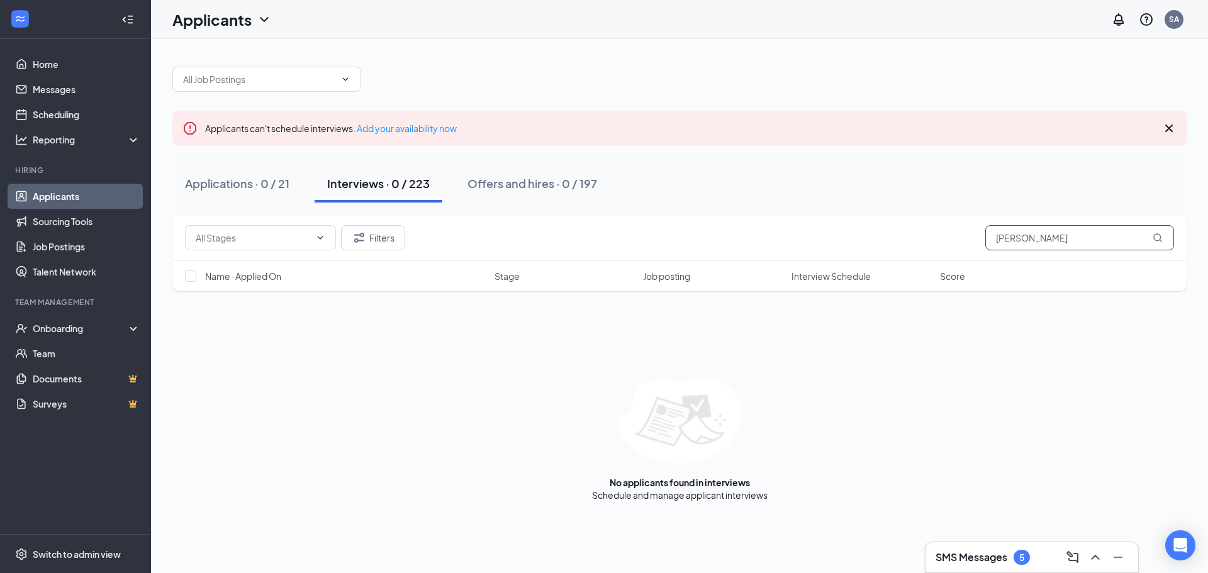
drag, startPoint x: 1055, startPoint y: 238, endPoint x: 817, endPoint y: 234, distance: 237.9
click at [817, 234] on div "Filters [PERSON_NAME]" at bounding box center [679, 237] width 989 height 25
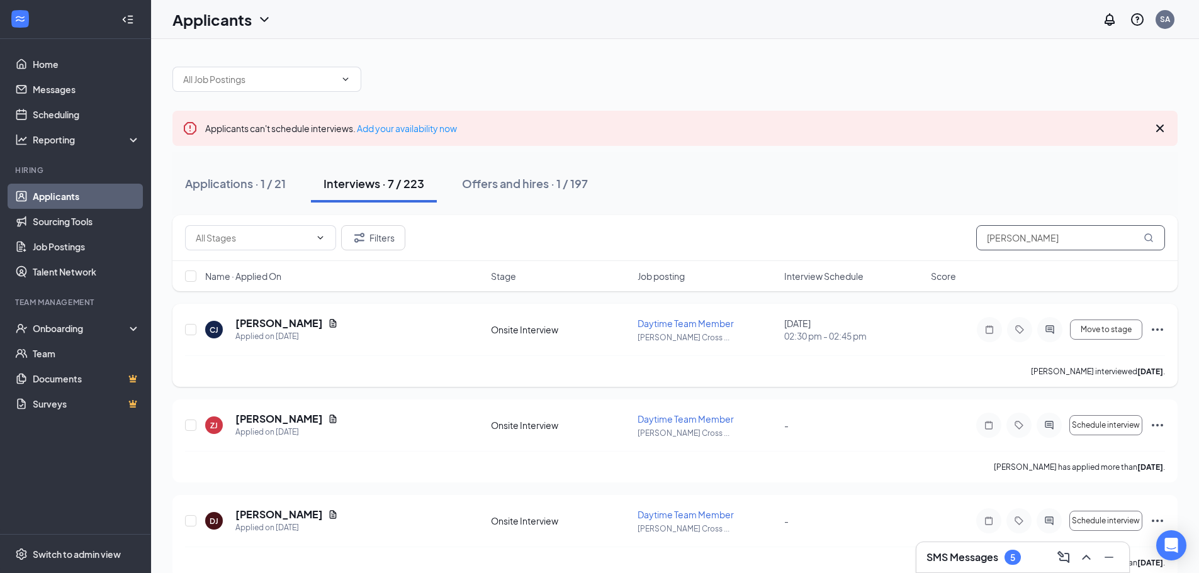
type input "[PERSON_NAME]"
click at [1155, 327] on icon "Ellipses" at bounding box center [1157, 329] width 15 height 15
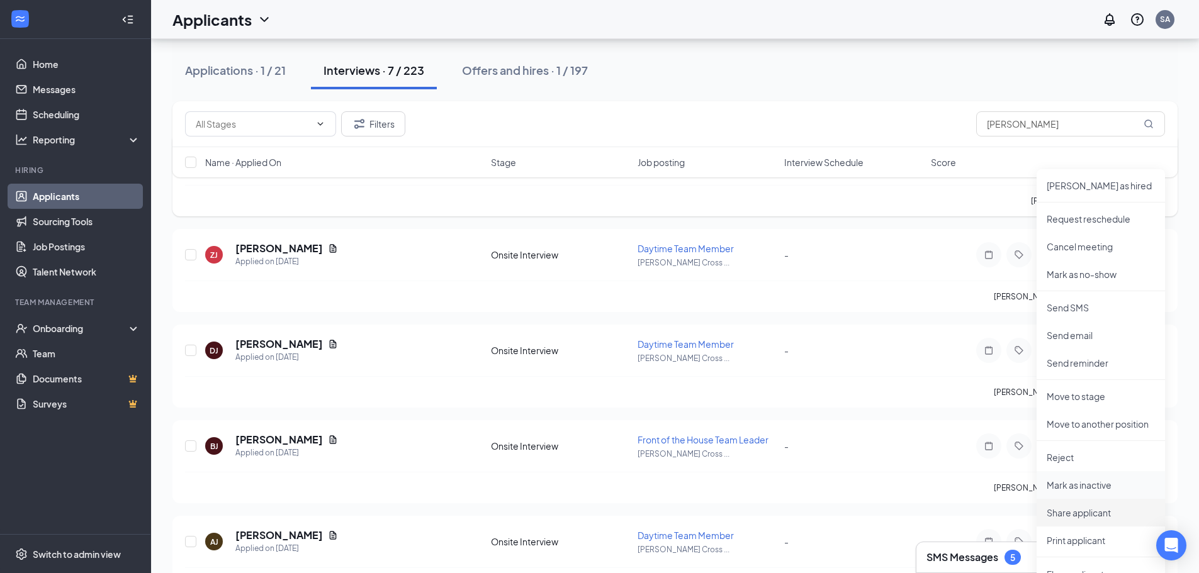
scroll to position [189, 0]
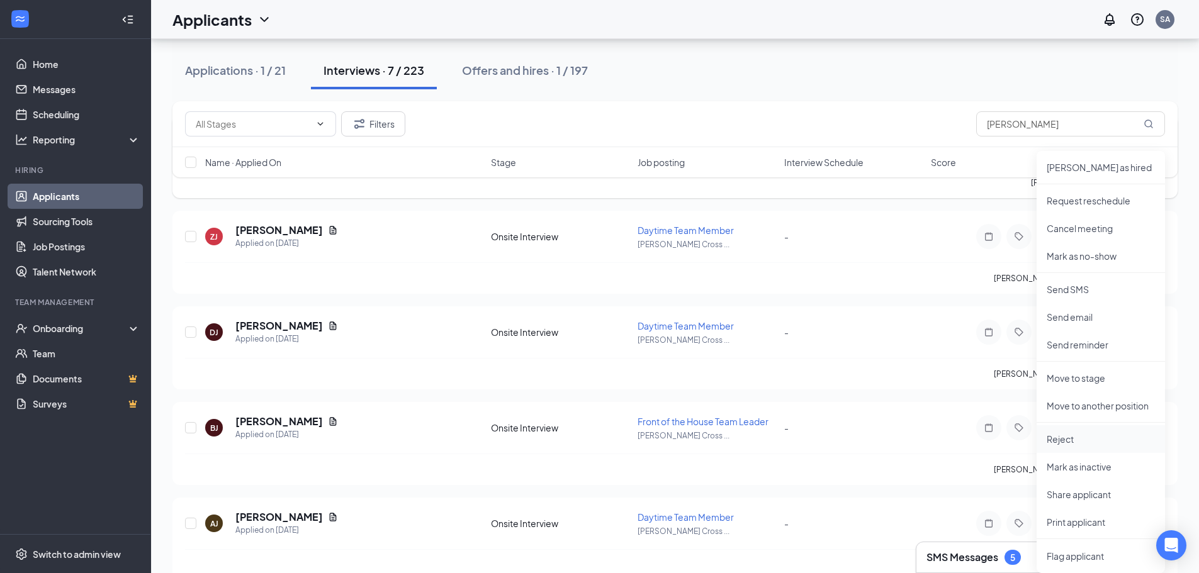
click at [1063, 437] on p "Reject" at bounding box center [1100, 439] width 108 height 13
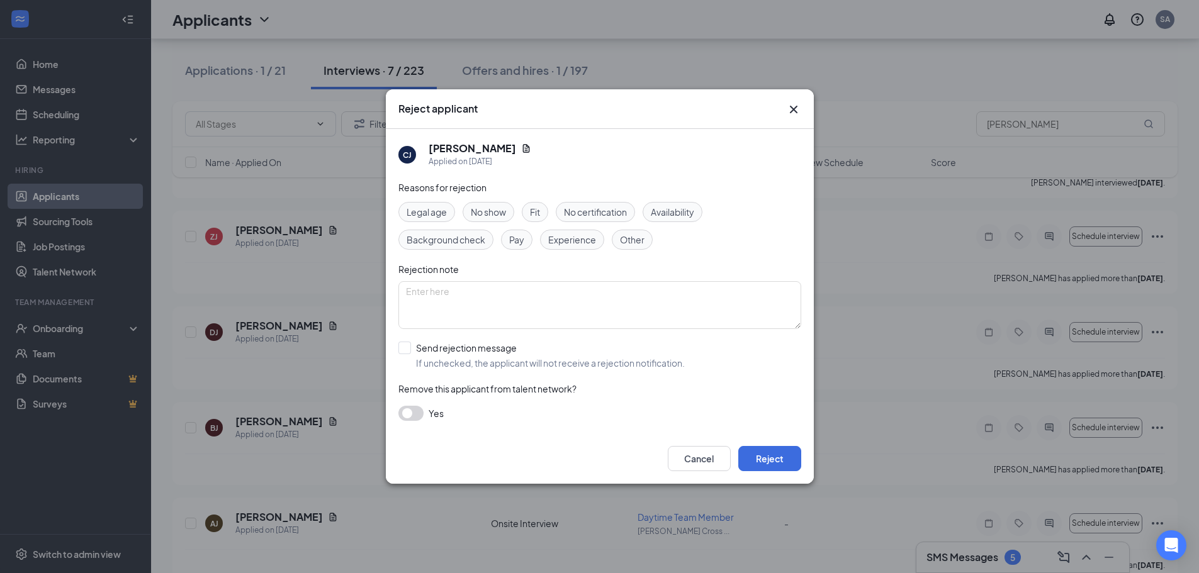
click at [406, 361] on input "Send rejection message If unchecked, the applicant will not receive a rejection…" at bounding box center [541, 356] width 286 height 28
checkbox input "true"
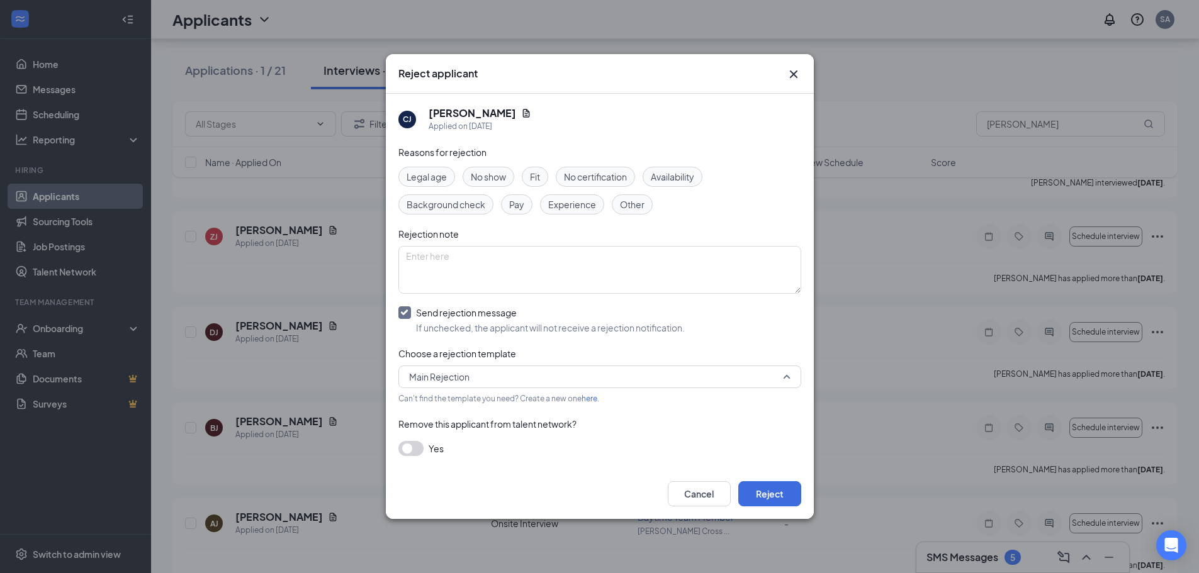
click at [480, 388] on div "Main Rejection" at bounding box center [599, 377] width 403 height 23
click at [454, 412] on span "Rejection after Interview" at bounding box center [458, 410] width 101 height 14
click at [411, 448] on button "button" at bounding box center [410, 448] width 25 height 15
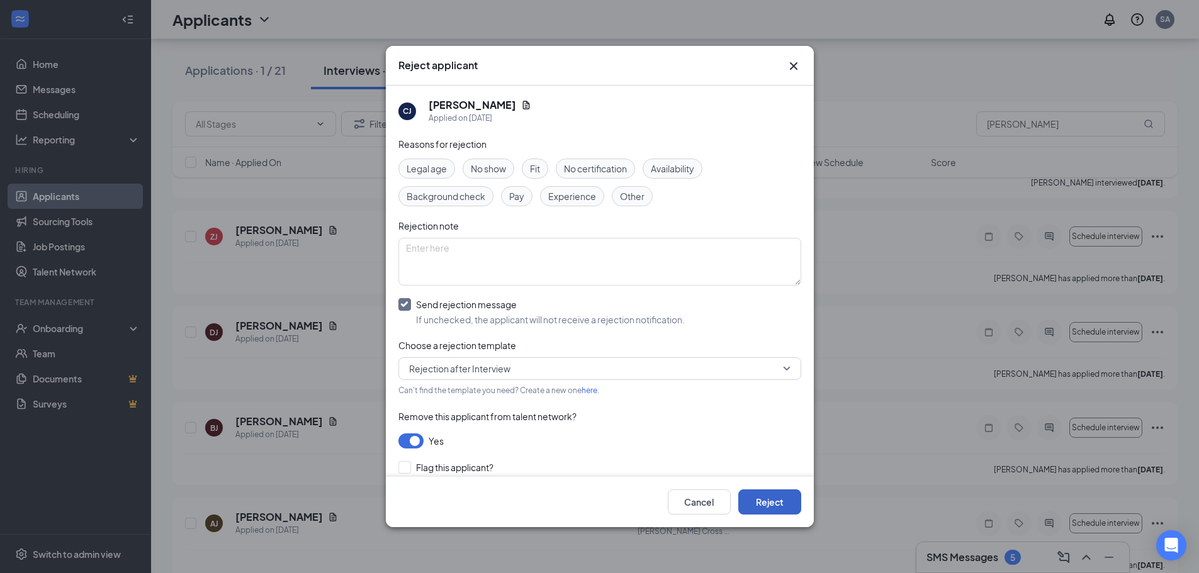
click at [768, 503] on button "Reject" at bounding box center [769, 502] width 63 height 25
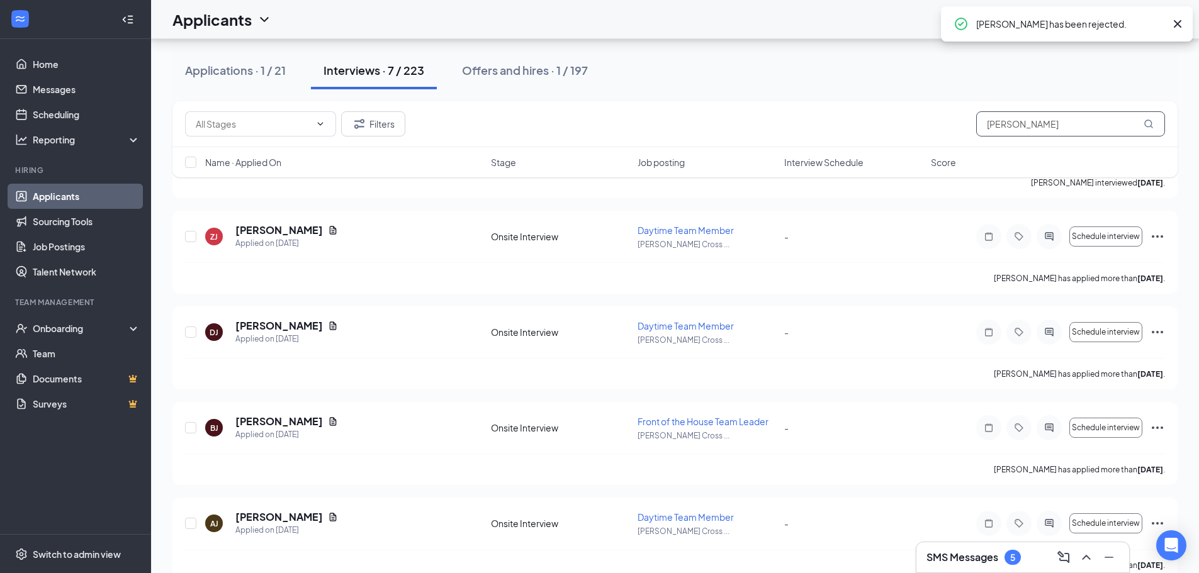
drag, startPoint x: 1022, startPoint y: 129, endPoint x: 864, endPoint y: 118, distance: 159.0
click at [864, 118] on div "Filters [PERSON_NAME]" at bounding box center [675, 123] width 980 height 25
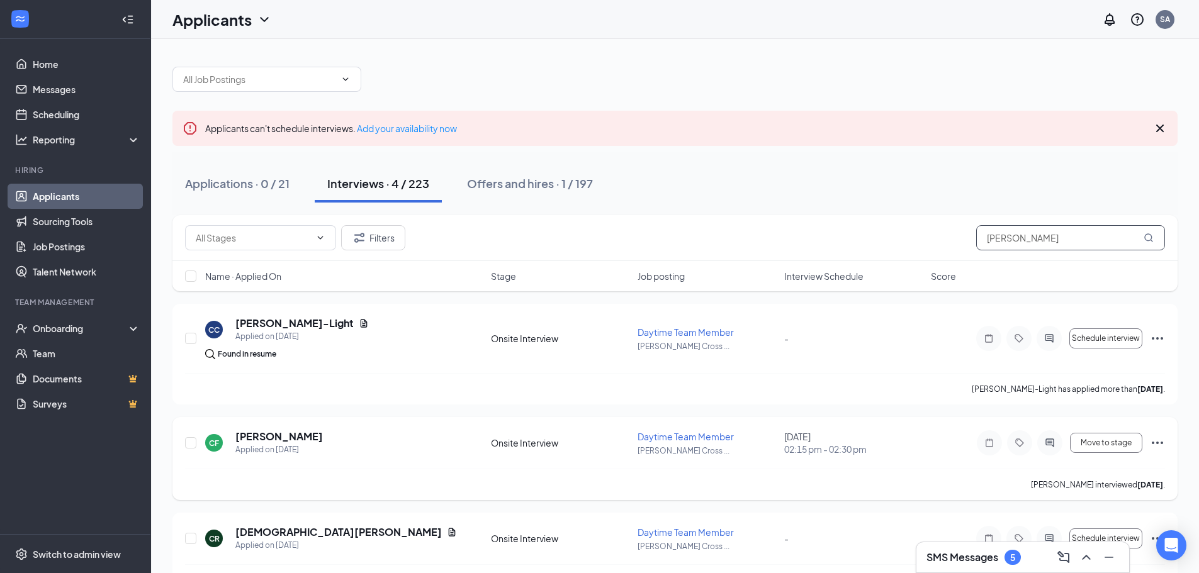
type input "[PERSON_NAME]"
click at [1153, 442] on icon "Ellipses" at bounding box center [1156, 443] width 11 height 3
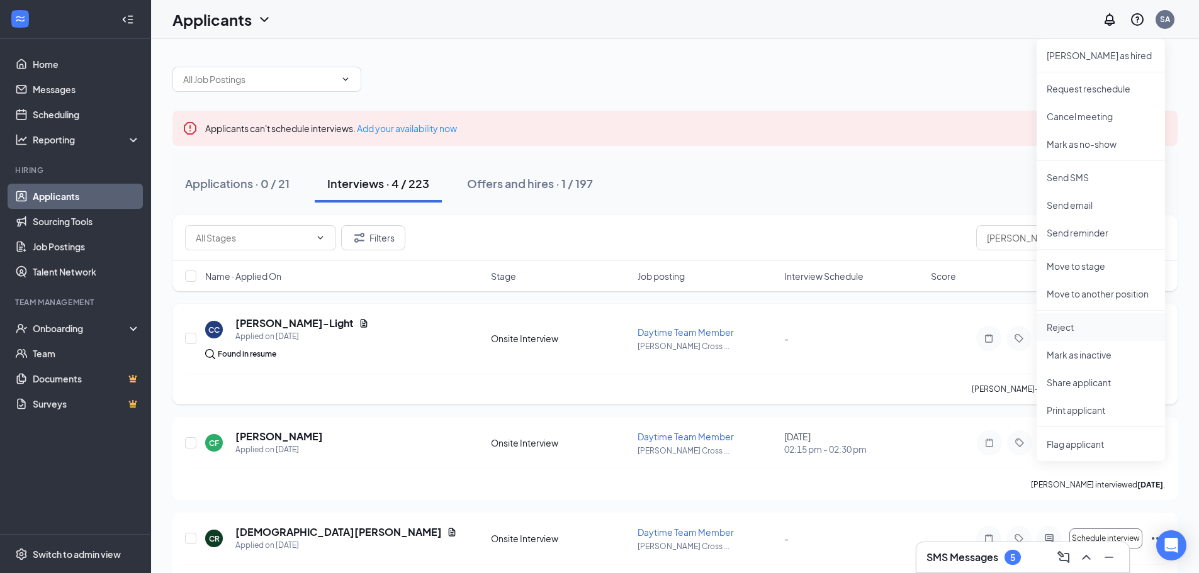
click at [1076, 327] on p "Reject" at bounding box center [1100, 327] width 108 height 13
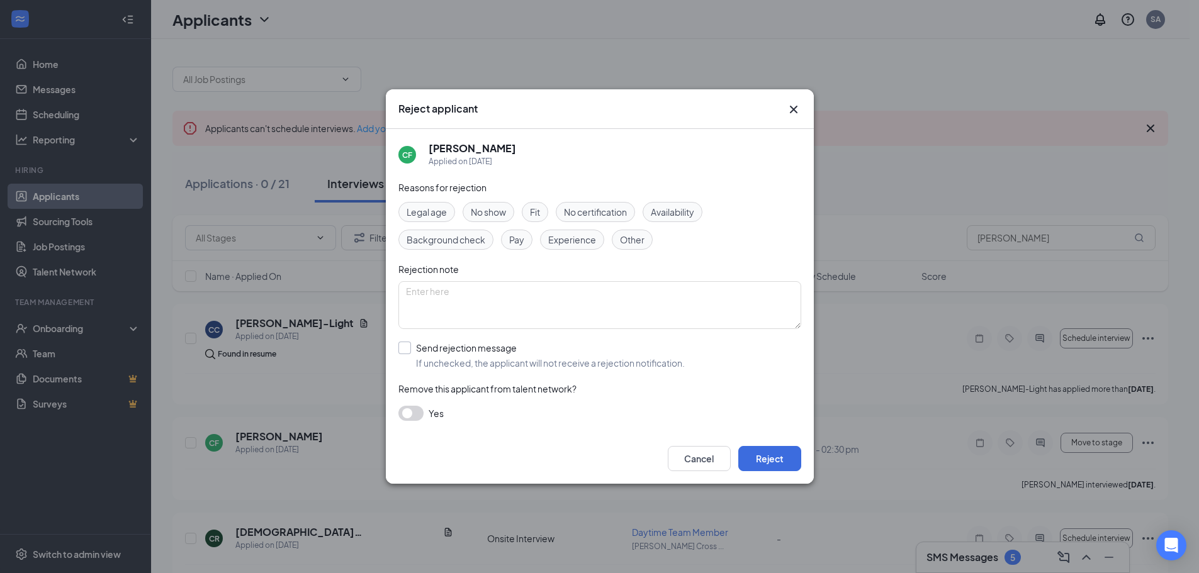
click at [411, 342] on div "Reasons for rejection Legal age No show Fit No certification Availability Backg…" at bounding box center [599, 307] width 403 height 253
click at [408, 347] on input "Send rejection message If unchecked, the applicant will not receive a rejection…" at bounding box center [541, 356] width 286 height 28
checkbox input "true"
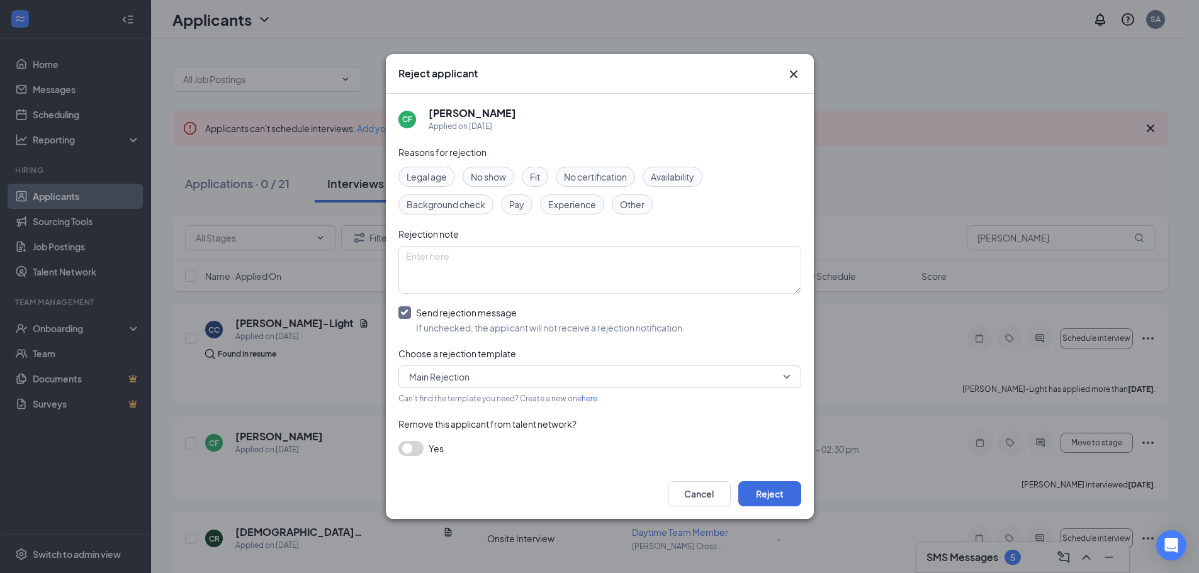
click at [458, 379] on span "Main Rejection" at bounding box center [439, 376] width 60 height 19
click at [463, 412] on span "Rejection after Interview" at bounding box center [458, 410] width 101 height 14
click at [404, 442] on button "button" at bounding box center [410, 448] width 25 height 15
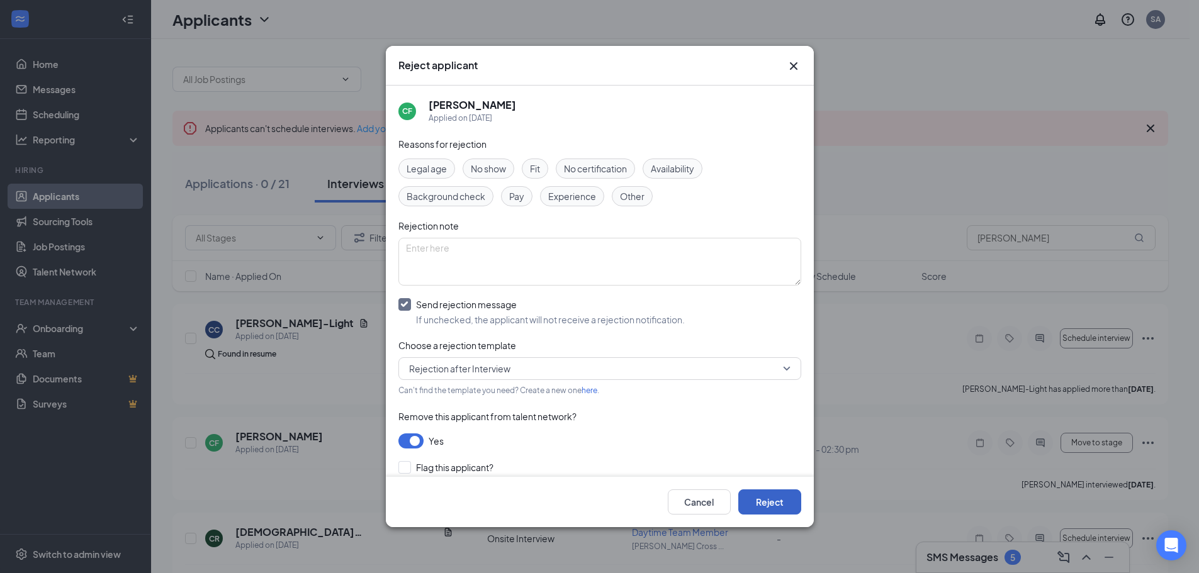
click at [774, 501] on button "Reject" at bounding box center [769, 502] width 63 height 25
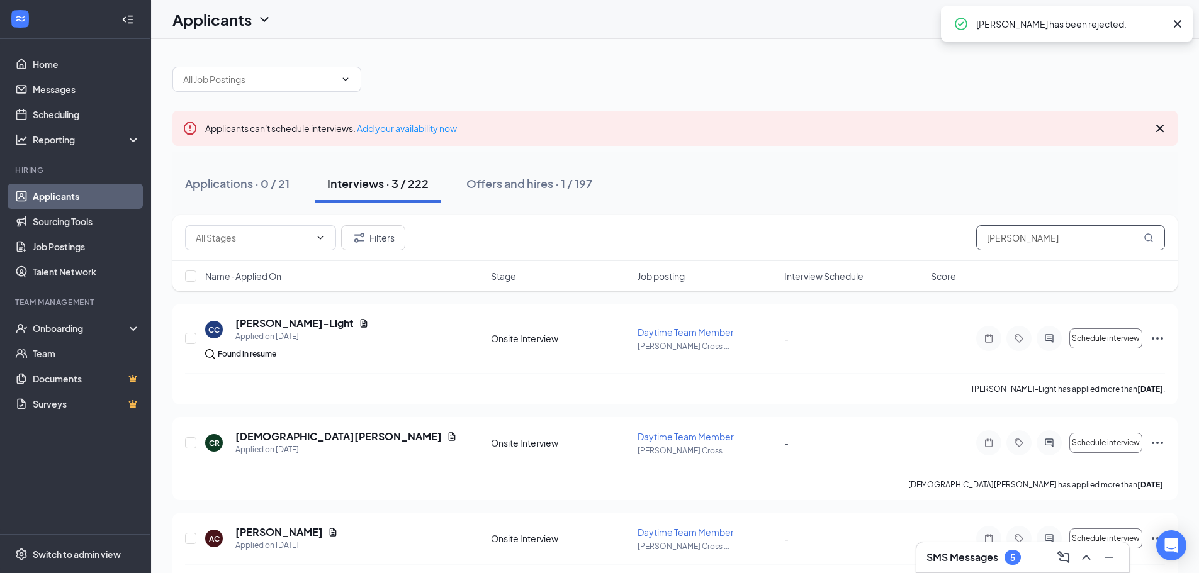
drag, startPoint x: 1027, startPoint y: 236, endPoint x: 863, endPoint y: 219, distance: 164.5
click at [888, 228] on div "Filters [PERSON_NAME]" at bounding box center [675, 237] width 980 height 25
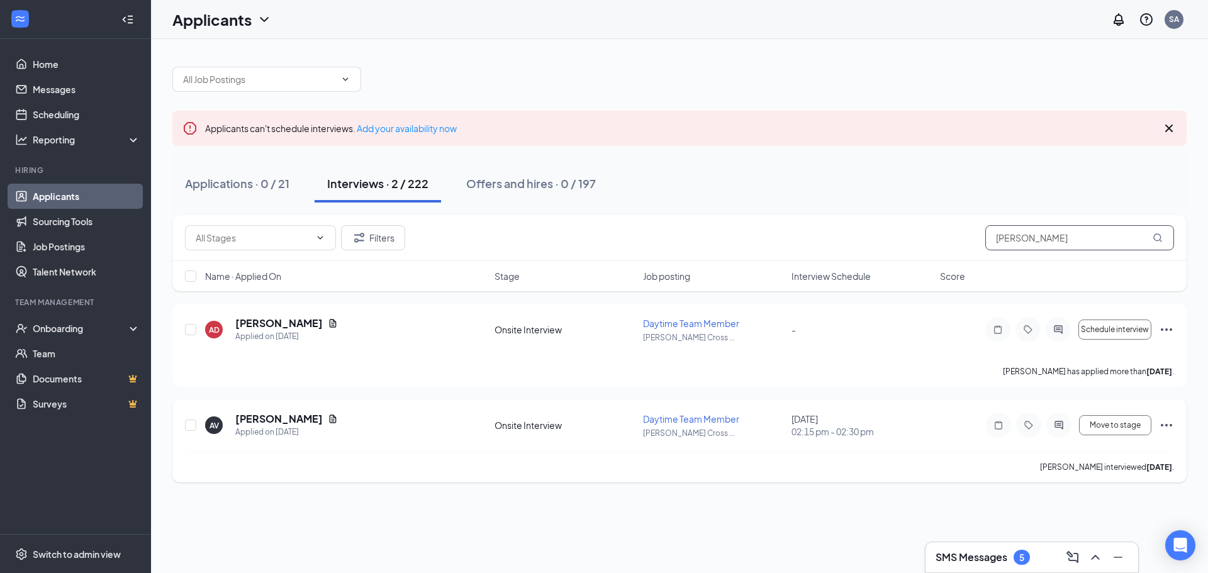
type input "[PERSON_NAME]"
click at [1163, 416] on div "Move to stage" at bounding box center [1079, 425] width 189 height 25
click at [1164, 425] on icon "Ellipses" at bounding box center [1166, 425] width 15 height 15
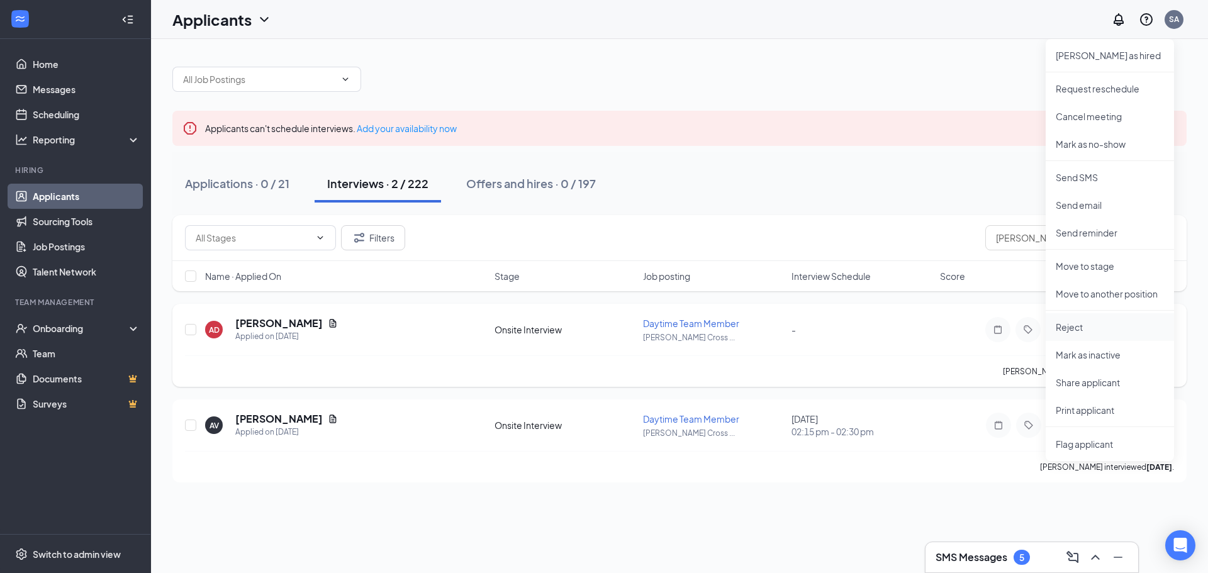
click at [1065, 323] on p "Reject" at bounding box center [1110, 327] width 108 height 13
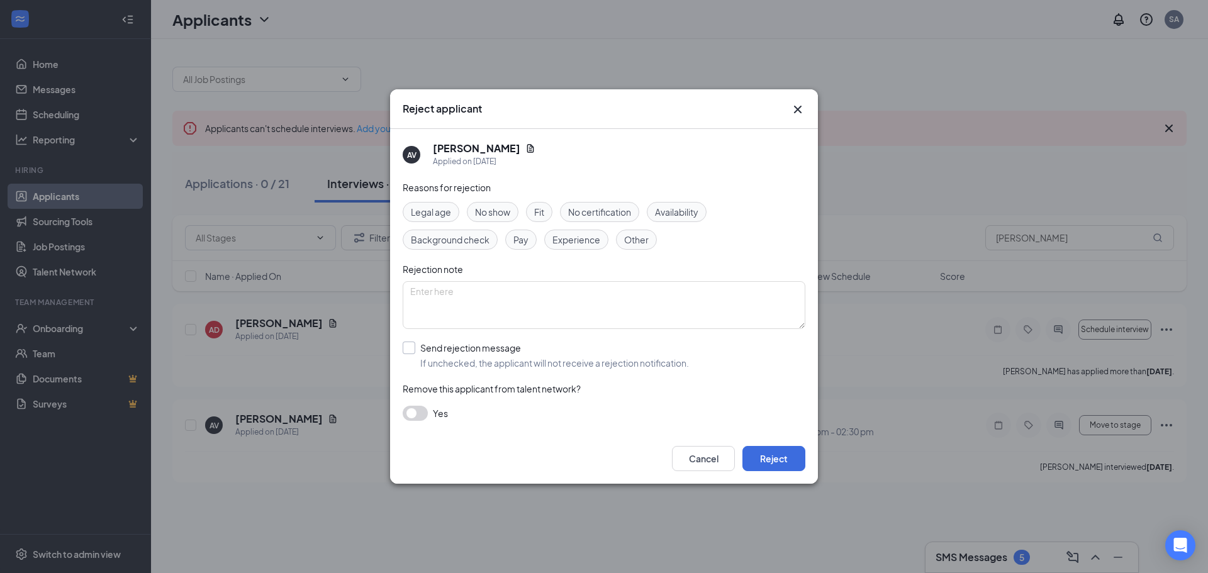
click at [443, 355] on input "Send rejection message If unchecked, the applicant will not receive a rejection…" at bounding box center [546, 356] width 286 height 28
checkbox input "true"
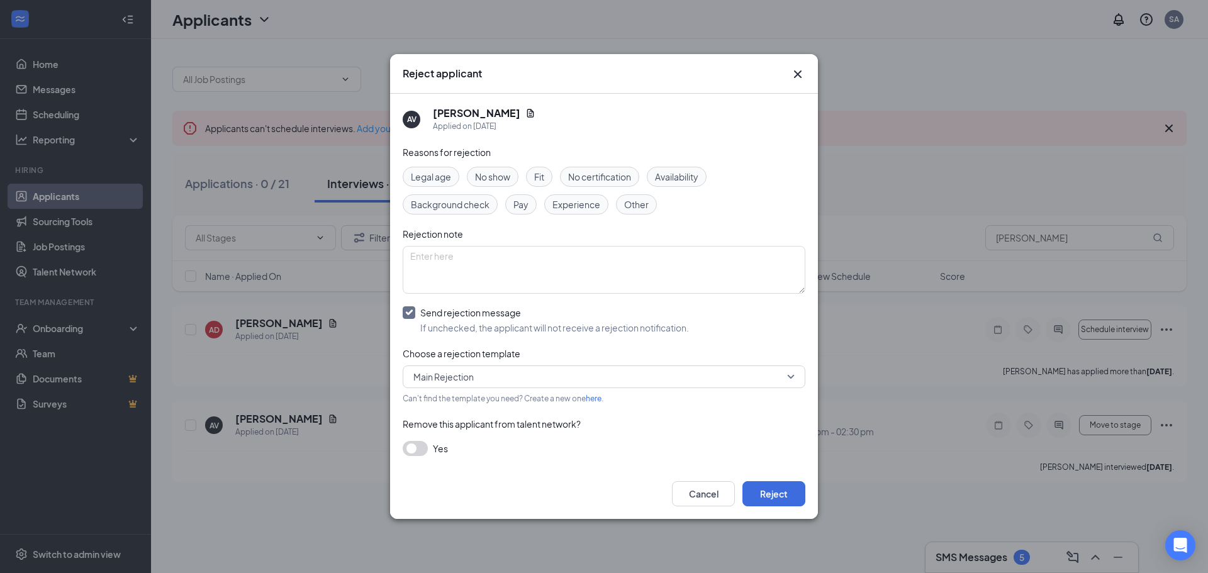
click at [490, 377] on span "Main Rejection" at bounding box center [598, 376] width 370 height 19
click at [489, 410] on span "Rejection after Interview" at bounding box center [463, 410] width 101 height 14
click at [424, 451] on button "button" at bounding box center [415, 448] width 25 height 15
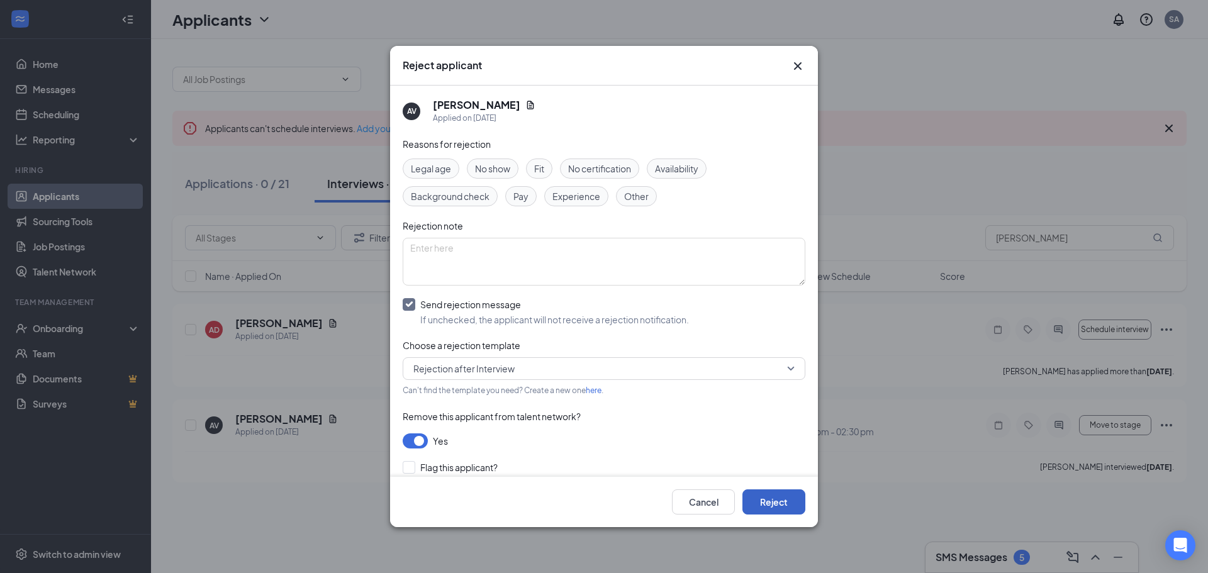
click at [763, 500] on button "Reject" at bounding box center [773, 502] width 63 height 25
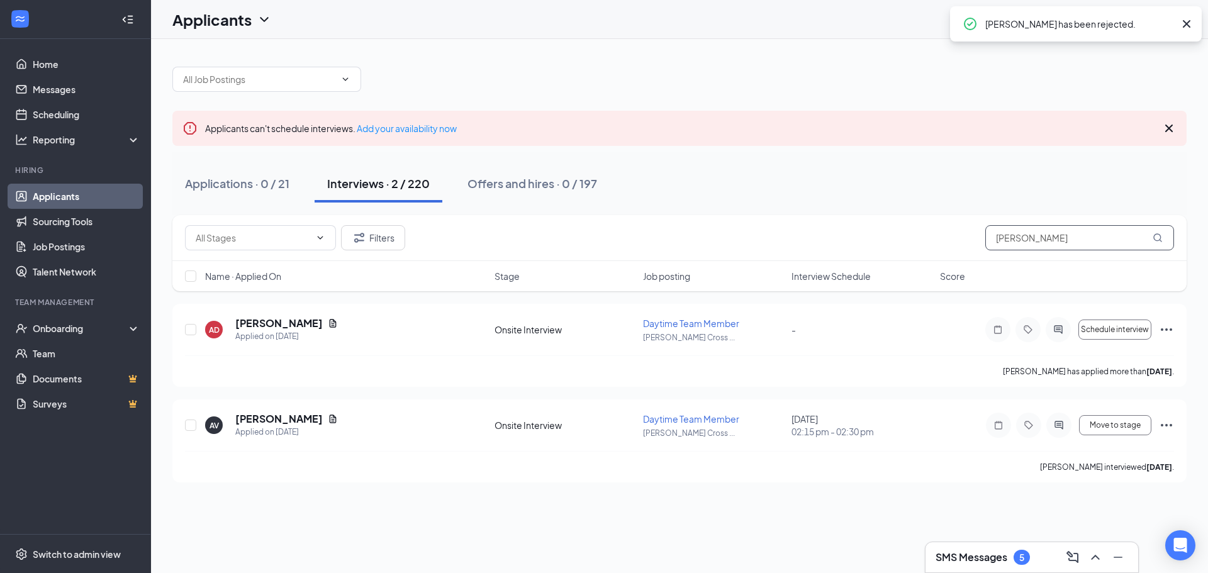
drag, startPoint x: 1053, startPoint y: 241, endPoint x: 861, endPoint y: 242, distance: 192.5
click at [861, 242] on div "Filters alex" at bounding box center [679, 237] width 989 height 25
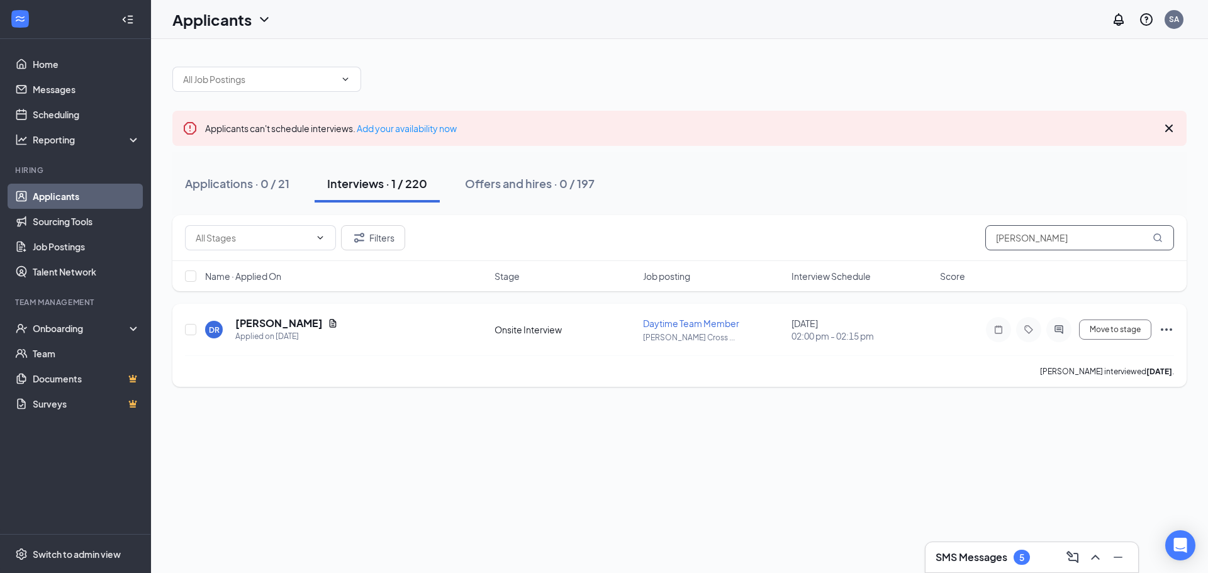
type input "[PERSON_NAME]"
click at [1173, 325] on div "[PERSON_NAME] Applied on [DATE] Onsite Interview Daytime Team Member [PERSON_NA…" at bounding box center [679, 345] width 1014 height 83
click at [1171, 327] on icon "Ellipses" at bounding box center [1166, 329] width 15 height 15
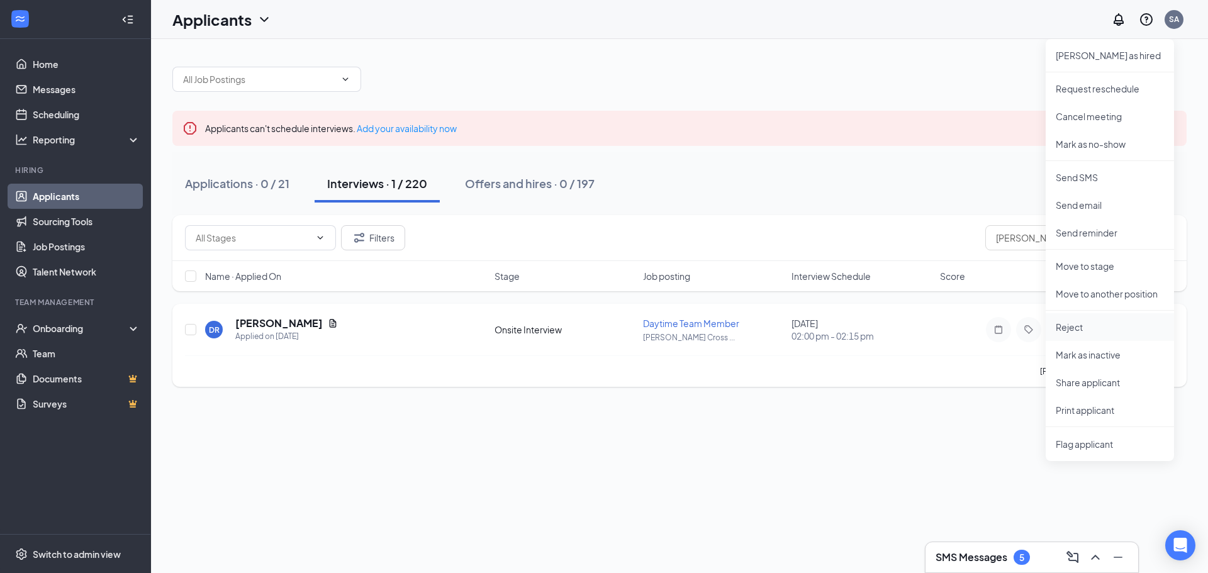
click at [1068, 335] on li "Reject" at bounding box center [1110, 327] width 128 height 28
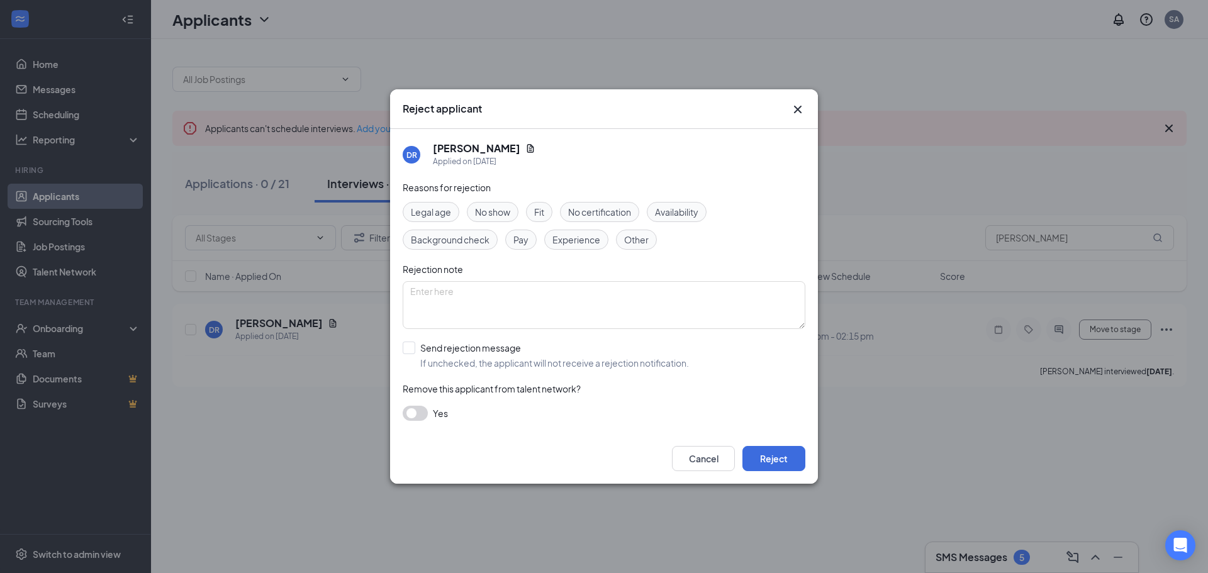
click at [400, 345] on div "[PERSON_NAME] Applied on [DATE] Reasons for rejection Legal age No show Fit No …" at bounding box center [604, 281] width 428 height 305
click at [408, 345] on input "Send rejection message If unchecked, the applicant will not receive a rejection…" at bounding box center [546, 356] width 286 height 28
checkbox input "true"
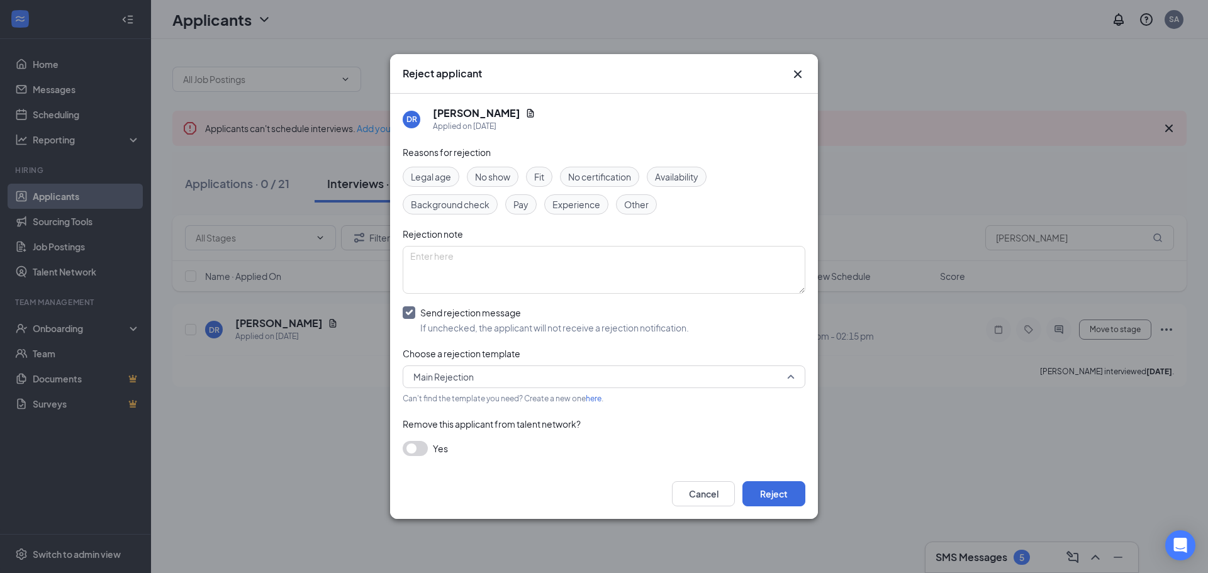
click at [487, 379] on span "Main Rejection" at bounding box center [598, 376] width 370 height 19
click at [486, 408] on span "Rejection after Interview" at bounding box center [463, 410] width 101 height 14
click at [763, 496] on button "Reject" at bounding box center [773, 493] width 63 height 25
